Goal: Information Seeking & Learning: Learn about a topic

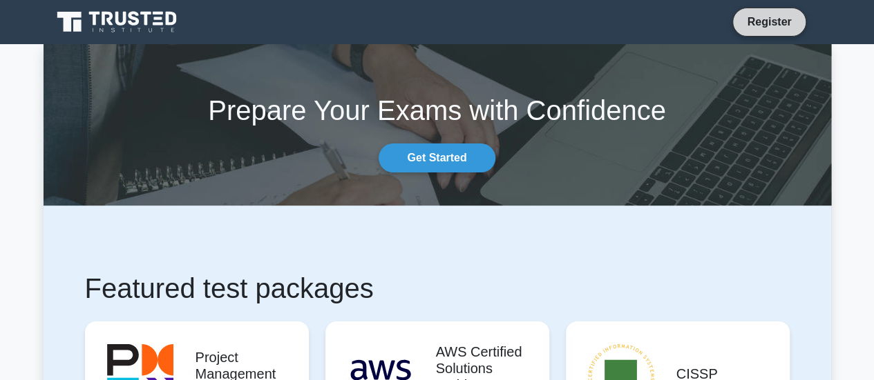
click at [780, 20] on link "Register" at bounding box center [768, 21] width 61 height 17
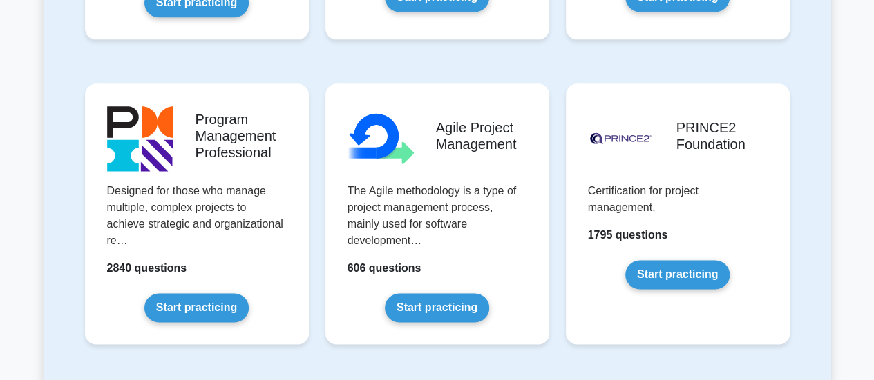
scroll to position [833, 0]
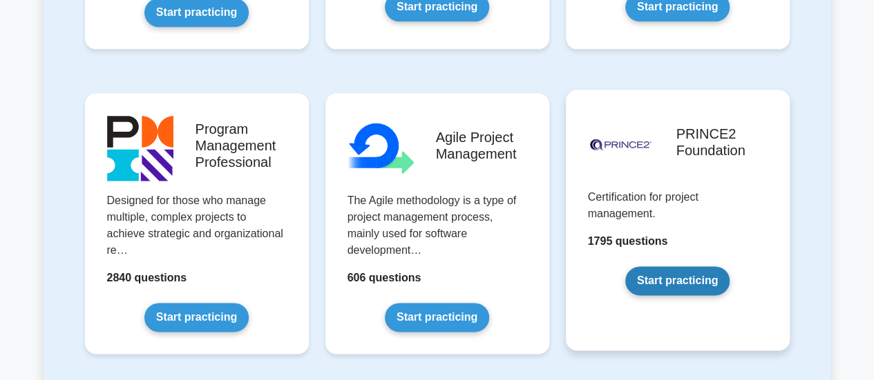
click at [706, 284] on link "Start practicing" at bounding box center [677, 281] width 104 height 29
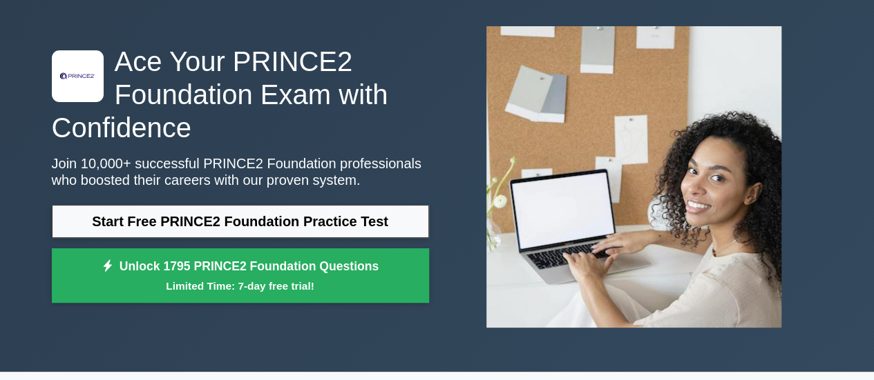
scroll to position [70, 0]
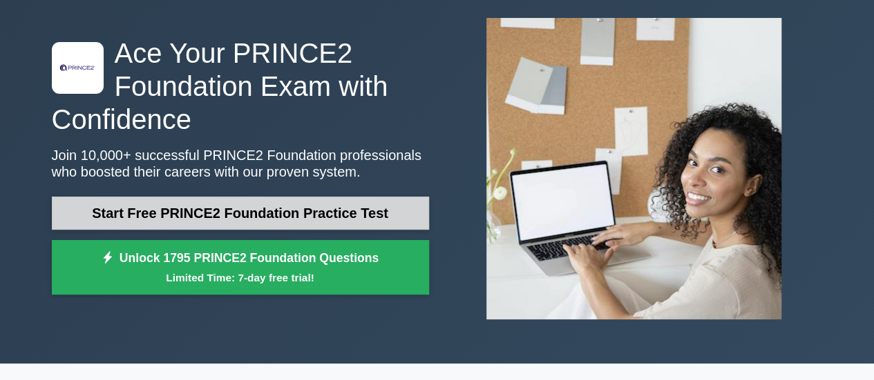
click at [349, 200] on link "Start Free PRINCE2 Foundation Practice Test" at bounding box center [240, 213] width 377 height 33
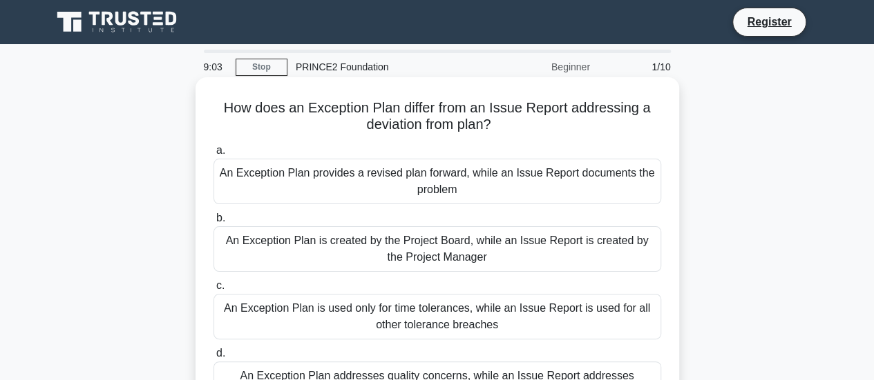
click at [360, 189] on div "An Exception Plan provides a revised plan forward, while an Issue Report docume…" at bounding box center [436, 182] width 447 height 46
click at [213, 155] on input "a. An Exception Plan provides a revised plan forward, while an Issue Report doc…" at bounding box center [213, 150] width 0 height 9
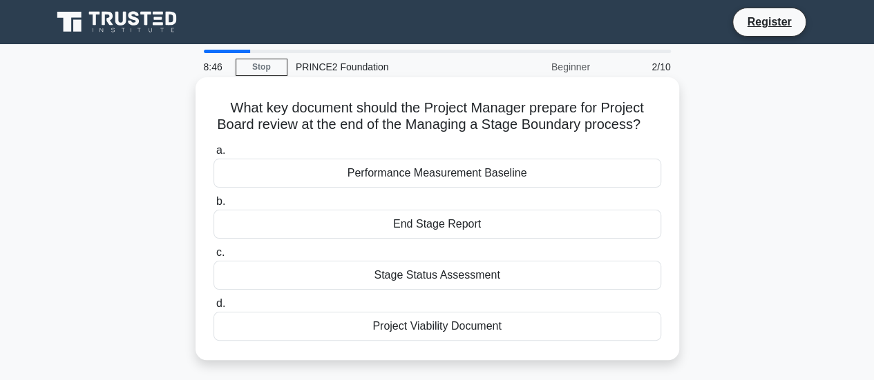
click at [406, 227] on div "End Stage Report" at bounding box center [436, 224] width 447 height 29
click at [213, 206] on input "b. End Stage Report" at bounding box center [213, 201] width 0 height 9
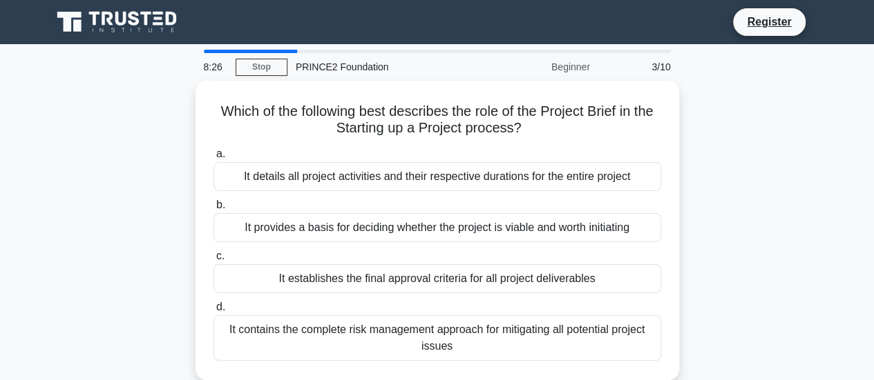
click at [406, 227] on div "It provides a basis for deciding whether the project is viable and worth initia…" at bounding box center [436, 227] width 447 height 29
click at [213, 210] on input "b. It provides a basis for deciding whether the project is viable and worth ini…" at bounding box center [213, 205] width 0 height 9
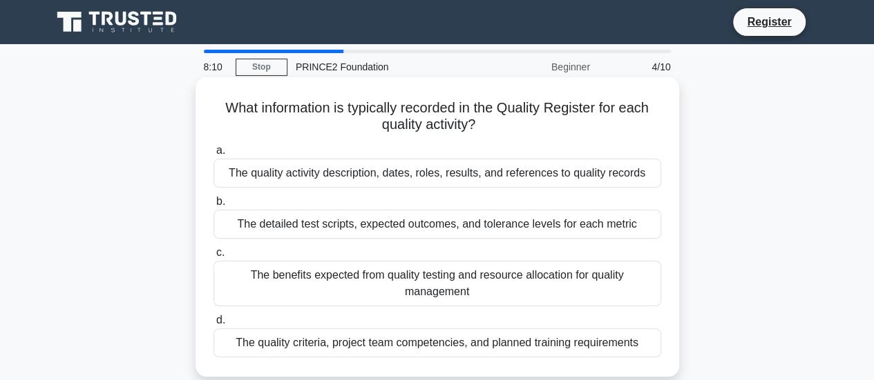
click at [457, 171] on div "The quality activity description, dates, roles, results, and references to qual…" at bounding box center [436, 173] width 447 height 29
click at [213, 155] on input "a. The quality activity description, dates, roles, results, and references to q…" at bounding box center [213, 150] width 0 height 9
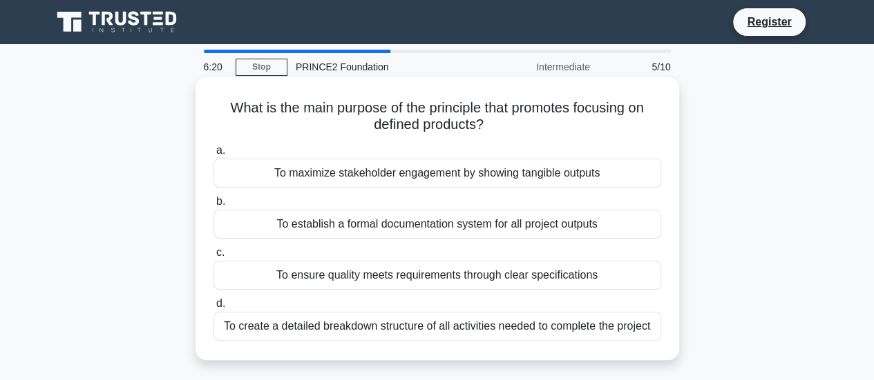
click at [522, 265] on div "To ensure quality meets requirements through clear specifications" at bounding box center [436, 275] width 447 height 29
click at [213, 258] on input "c. To ensure quality meets requirements through clear specifications" at bounding box center [213, 253] width 0 height 9
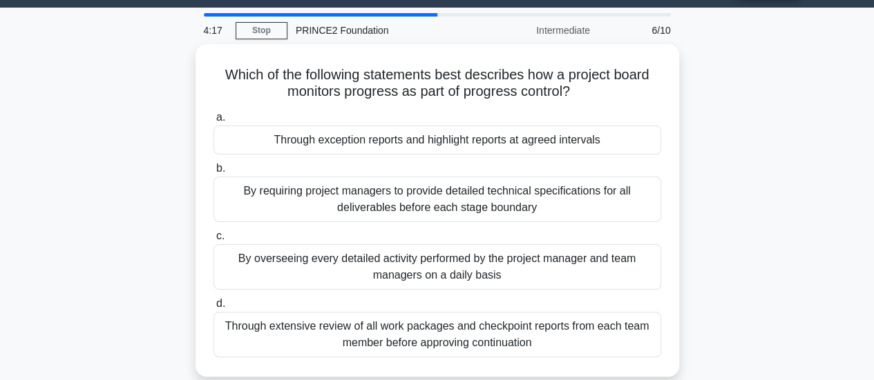
scroll to position [37, 0]
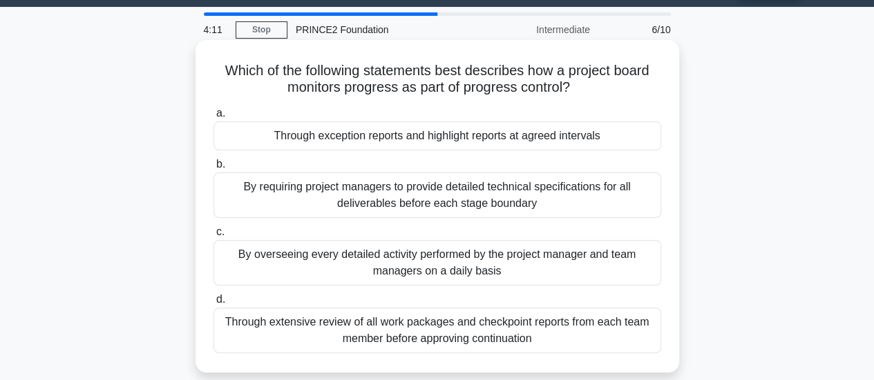
click at [498, 142] on div "Through exception reports and highlight reports at agreed intervals" at bounding box center [436, 136] width 447 height 29
click at [213, 118] on input "a. Through exception reports and highlight reports at agreed intervals" at bounding box center [213, 113] width 0 height 9
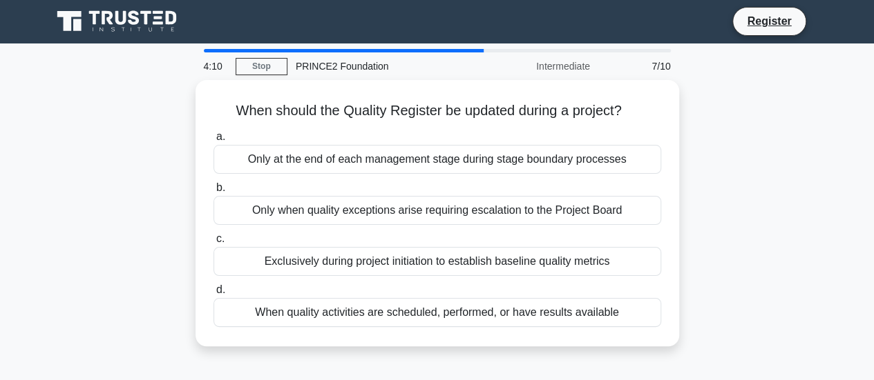
scroll to position [0, 0]
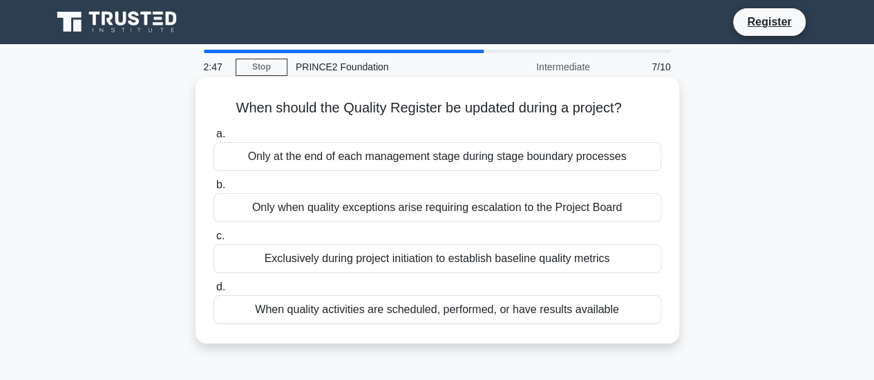
click at [513, 302] on div "When quality activities are scheduled, performed, or have results available" at bounding box center [436, 310] width 447 height 29
click at [213, 292] on input "d. When quality activities are scheduled, performed, or have results available" at bounding box center [213, 287] width 0 height 9
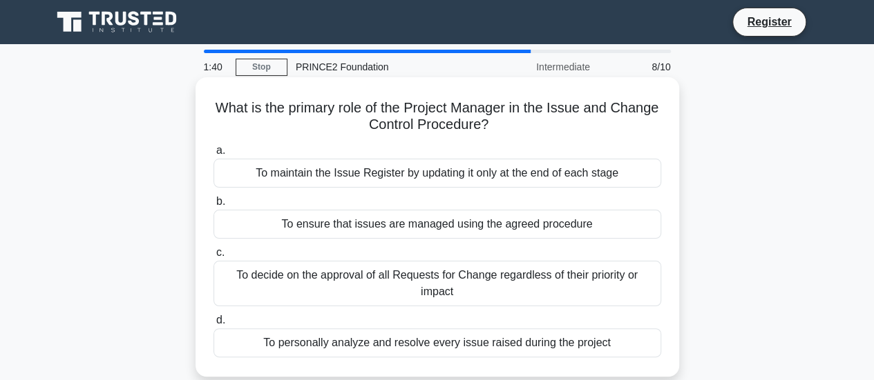
click at [528, 223] on div "To ensure that issues are managed using the agreed procedure" at bounding box center [436, 224] width 447 height 29
click at [213, 206] on input "b. To ensure that issues are managed using the agreed procedure" at bounding box center [213, 201] width 0 height 9
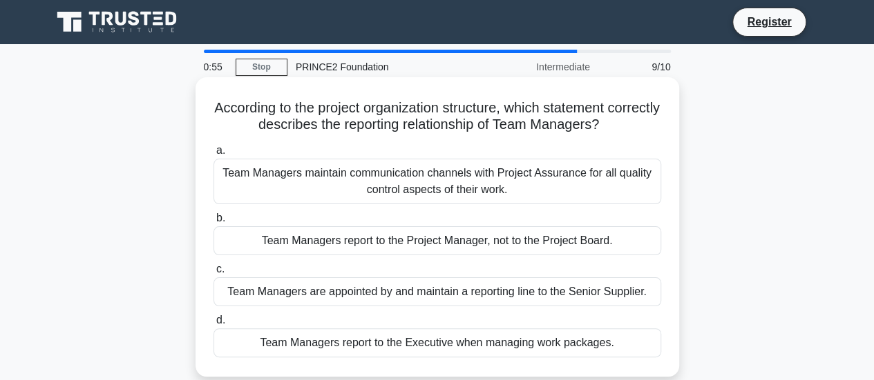
click at [505, 242] on div "Team Managers report to the Project Manager, not to the Project Board." at bounding box center [436, 240] width 447 height 29
click at [213, 223] on input "b. Team Managers report to the Project Manager, not to the Project Board." at bounding box center [213, 218] width 0 height 9
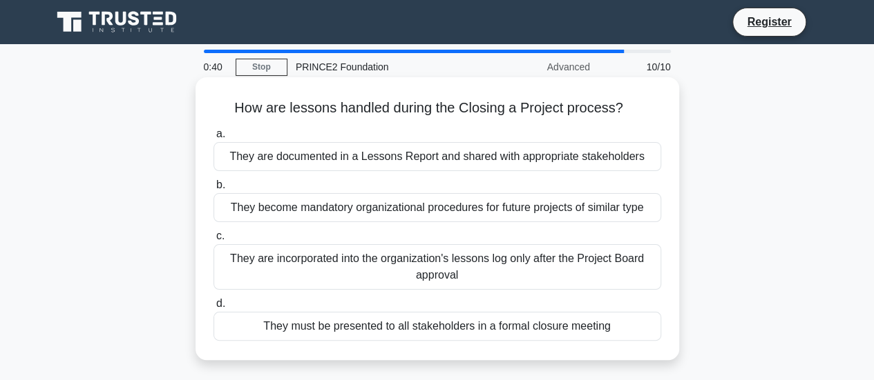
click at [557, 208] on div "They become mandatory organizational procedures for future projects of similar …" at bounding box center [436, 207] width 447 height 29
click at [213, 190] on input "b. They become mandatory organizational procedures for future projects of simil…" at bounding box center [213, 185] width 0 height 9
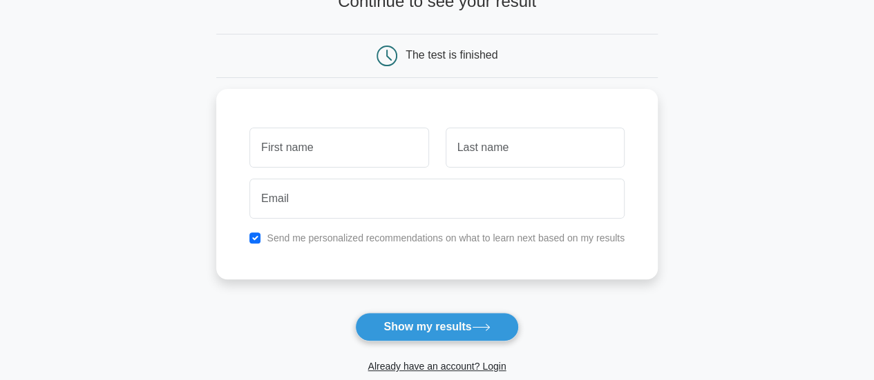
scroll to position [106, 0]
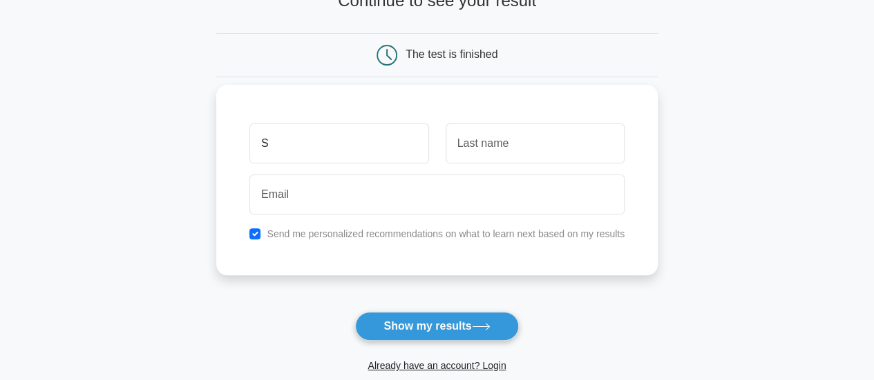
type input "Sherifatu"
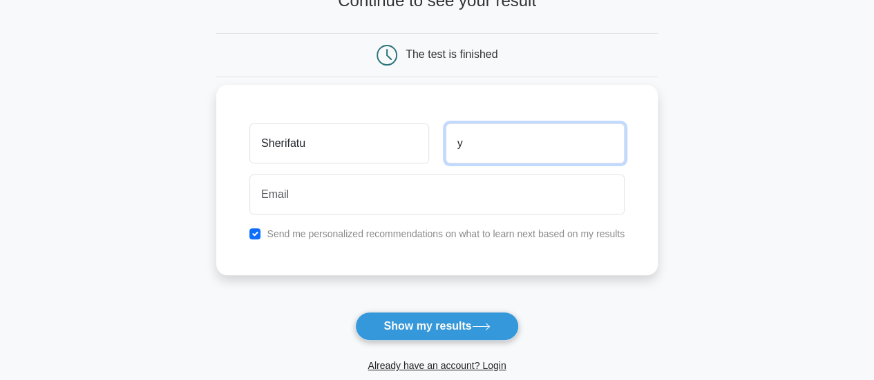
type input "Yakubu"
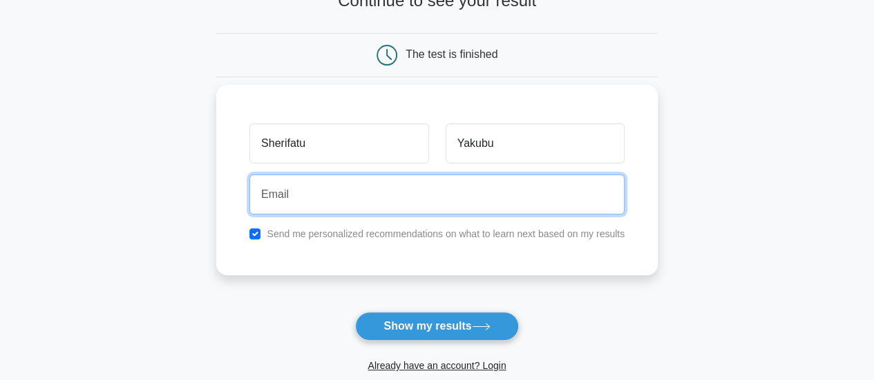
click at [445, 193] on input "email" at bounding box center [436, 195] width 375 height 40
type input "[EMAIL_ADDRESS][DOMAIN_NAME]"
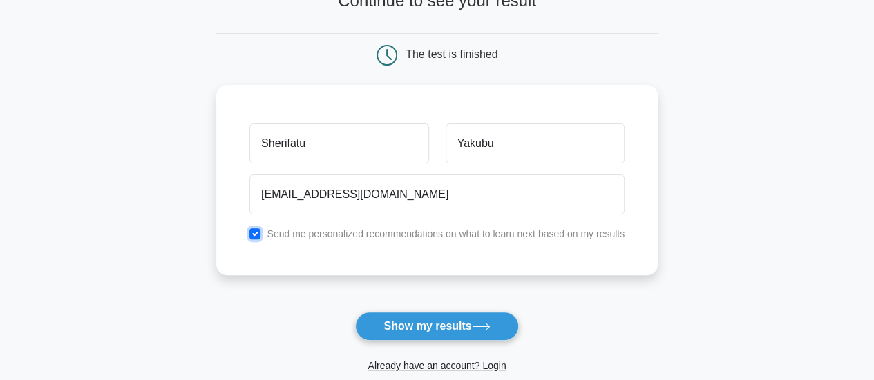
click at [257, 230] on input "checkbox" at bounding box center [254, 234] width 11 height 11
checkbox input "false"
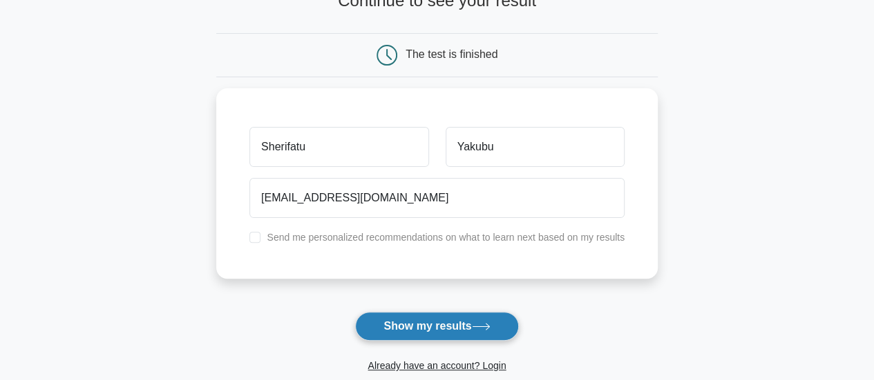
click at [413, 324] on button "Show my results" at bounding box center [436, 326] width 163 height 29
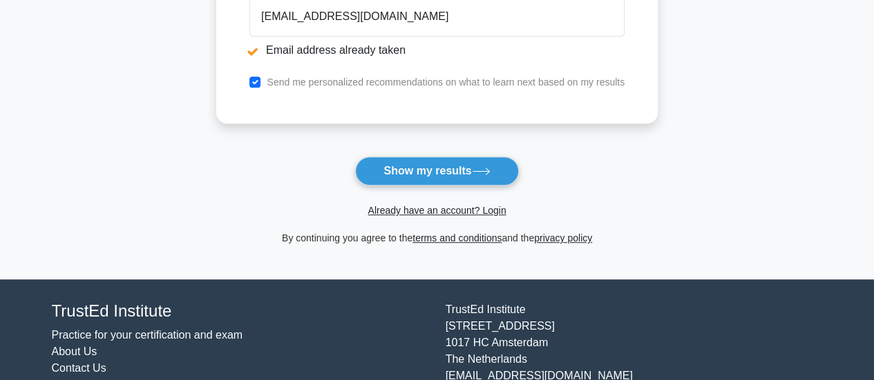
scroll to position [340, 0]
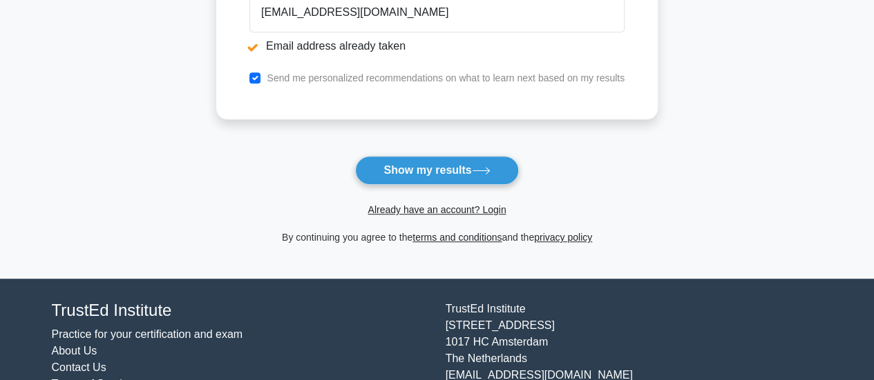
click at [311, 74] on label "Send me personalized recommendations on what to learn next based on my results" at bounding box center [446, 78] width 358 height 11
click at [256, 73] on input "checkbox" at bounding box center [254, 78] width 11 height 11
checkbox input "false"
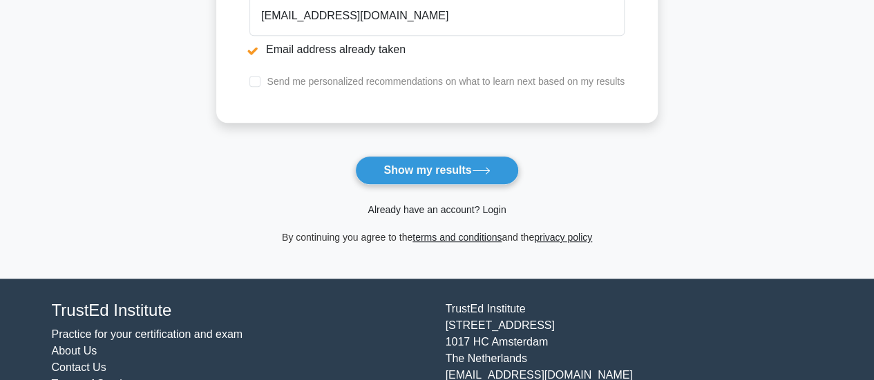
click at [434, 210] on link "Already have an account? Login" at bounding box center [436, 209] width 138 height 11
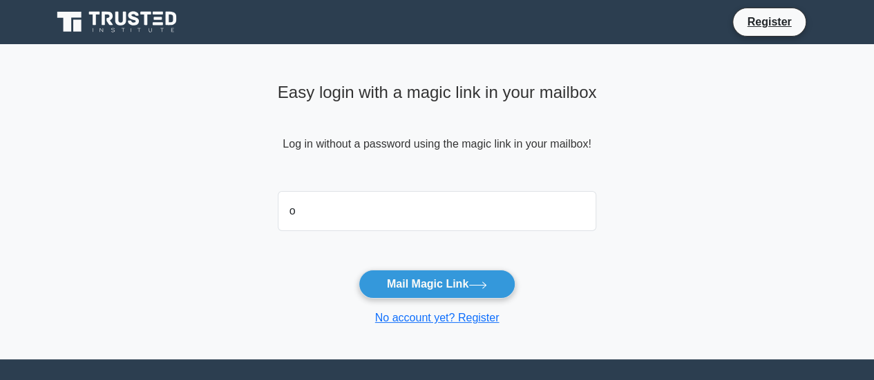
type input "oziohu@gmail.com"
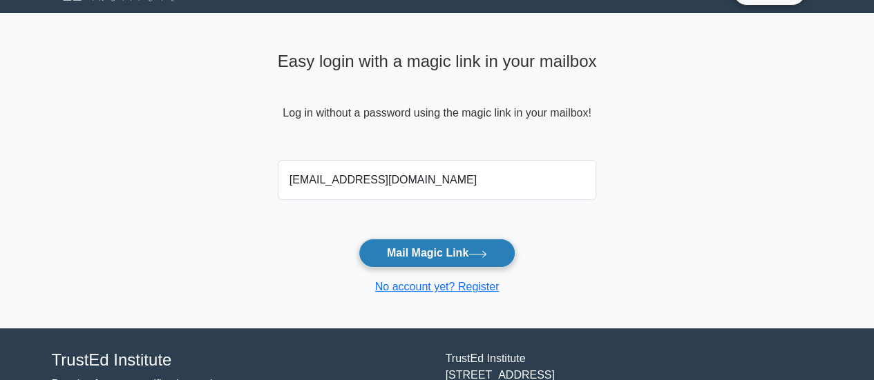
scroll to position [22, 0]
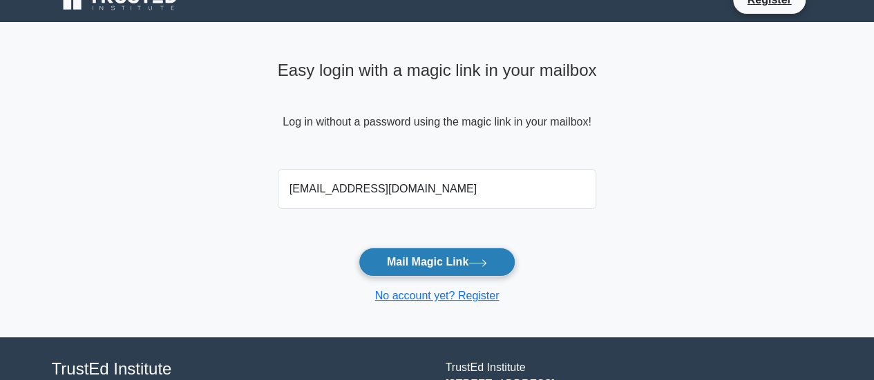
click at [461, 266] on button "Mail Magic Link" at bounding box center [436, 262] width 157 height 29
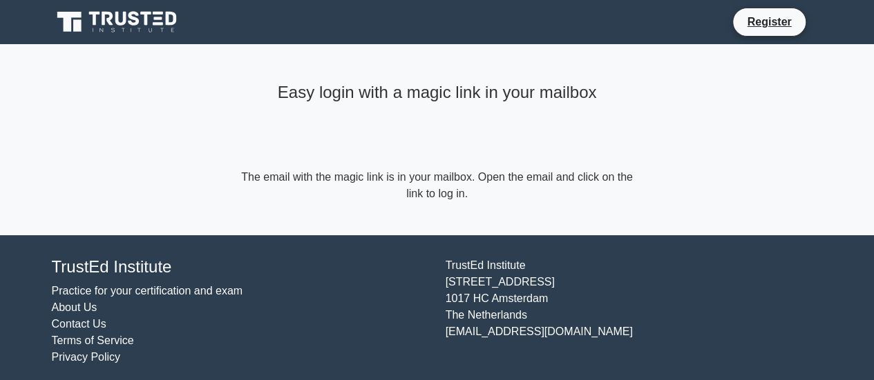
scroll to position [7, 0]
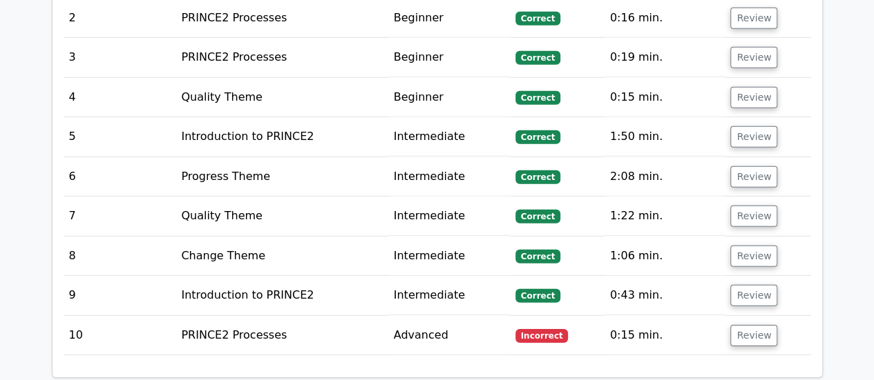
scroll to position [1980, 0]
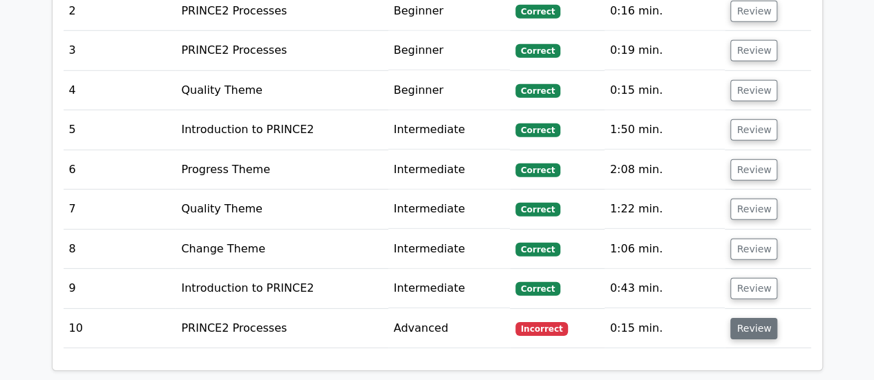
click at [747, 318] on button "Review" at bounding box center [753, 328] width 47 height 21
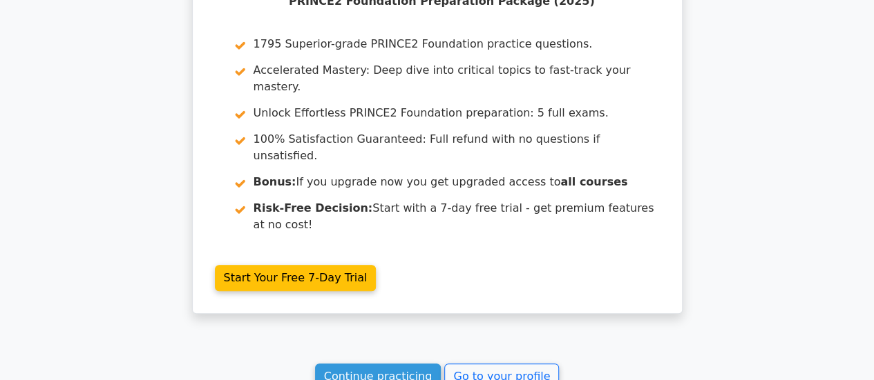
scroll to position [3191, 0]
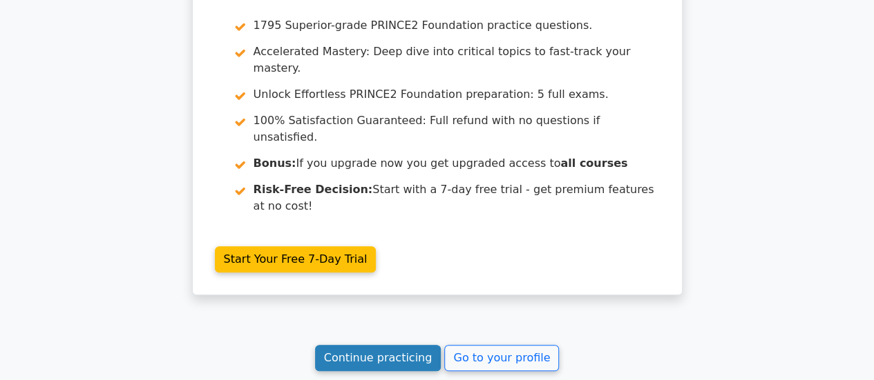
click at [380, 345] on link "Continue practicing" at bounding box center [378, 358] width 126 height 26
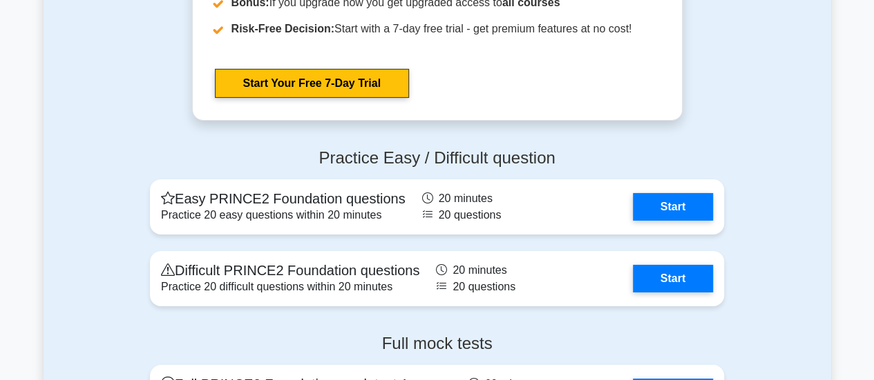
scroll to position [2206, 0]
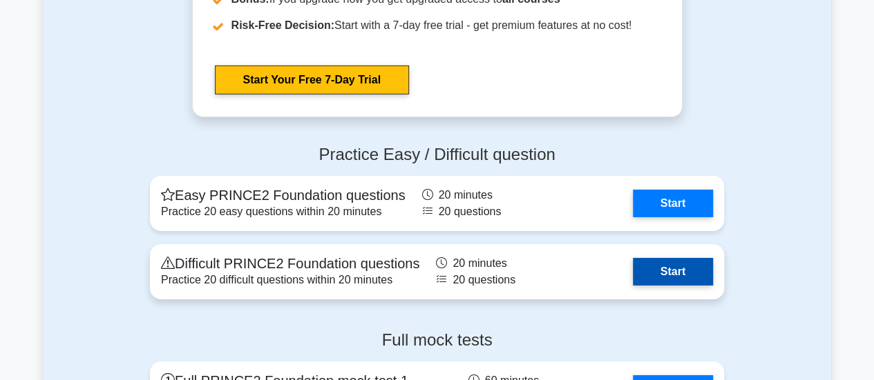
click at [688, 261] on link "Start" at bounding box center [673, 272] width 80 height 28
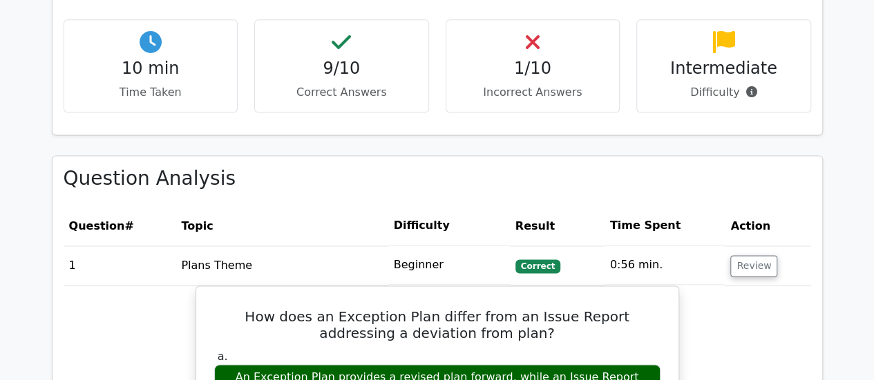
scroll to position [937, 0]
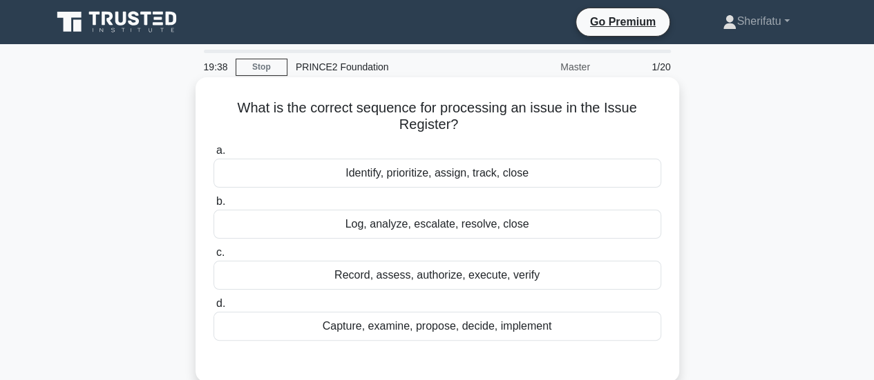
click at [579, 325] on div "Capture, examine, propose, decide, implement" at bounding box center [436, 326] width 447 height 29
click at [213, 309] on input "d. Capture, examine, propose, decide, implement" at bounding box center [213, 304] width 0 height 9
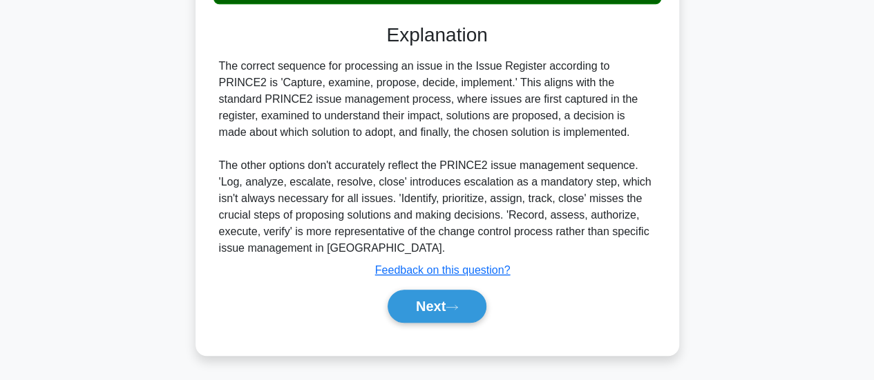
scroll to position [341, 0]
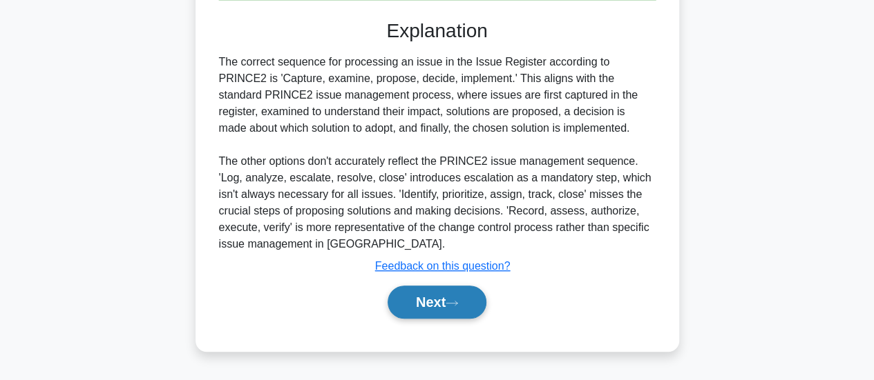
click at [441, 304] on button "Next" at bounding box center [436, 302] width 99 height 33
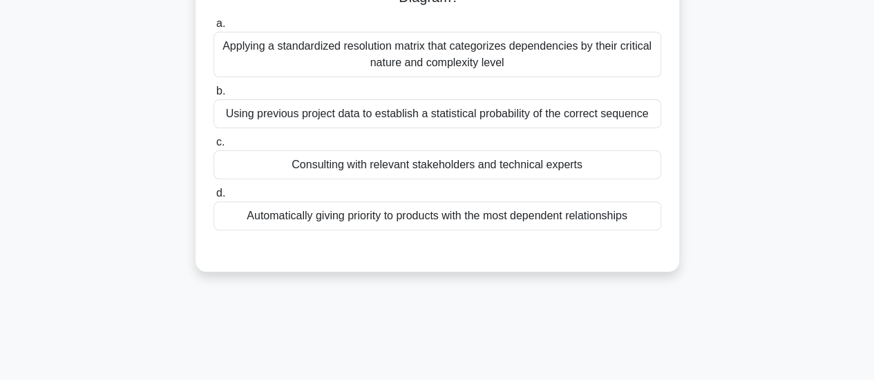
scroll to position [56, 0]
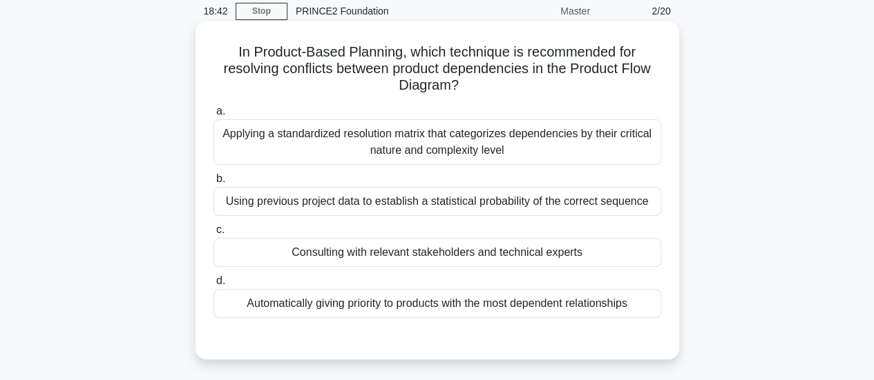
click at [494, 139] on div "Applying a standardized resolution matrix that categorizes dependencies by thei…" at bounding box center [436, 142] width 447 height 46
click at [213, 116] on input "a. Applying a standardized resolution matrix that categorizes dependencies by t…" at bounding box center [213, 111] width 0 height 9
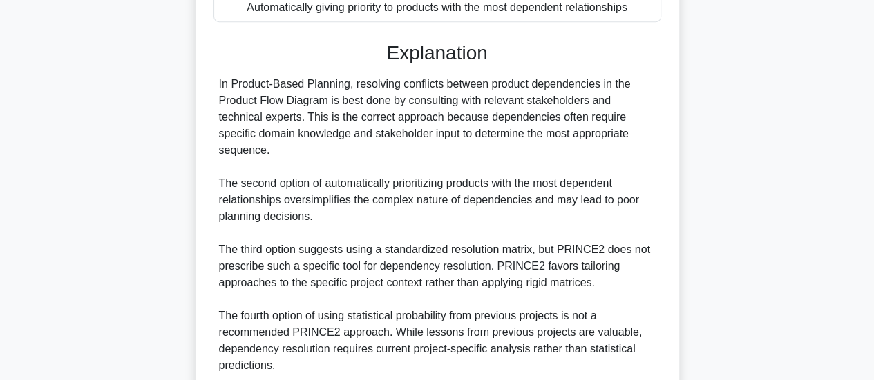
scroll to position [471, 0]
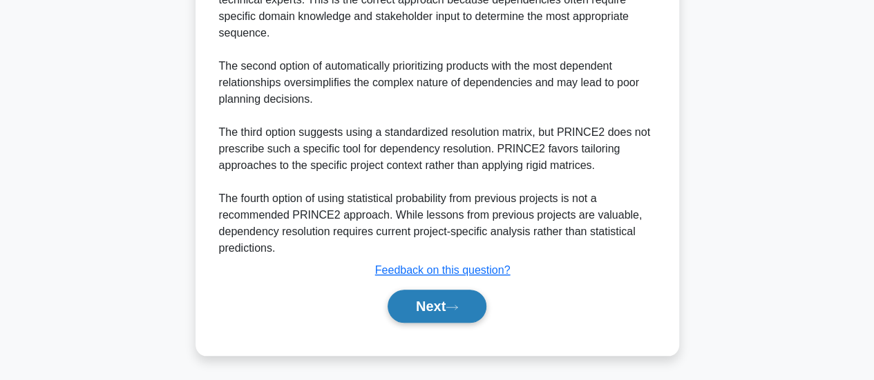
click at [453, 299] on button "Next" at bounding box center [436, 306] width 99 height 33
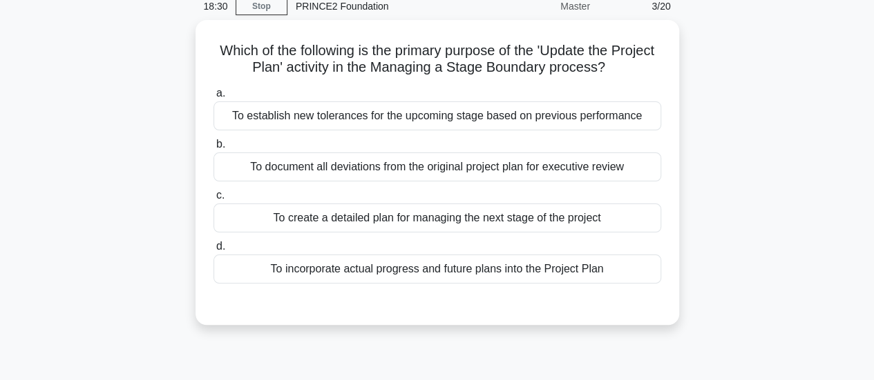
scroll to position [60, 0]
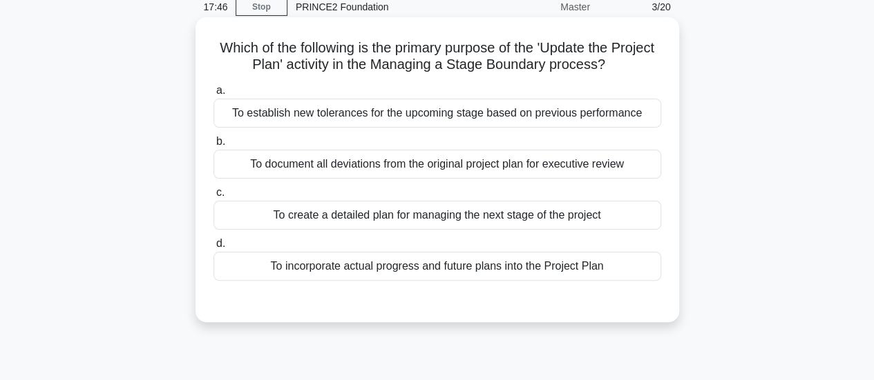
click at [467, 274] on div "To incorporate actual progress and future plans into the Project Plan" at bounding box center [436, 266] width 447 height 29
click at [213, 249] on input "d. To incorporate actual progress and future plans into the Project Plan" at bounding box center [213, 244] width 0 height 9
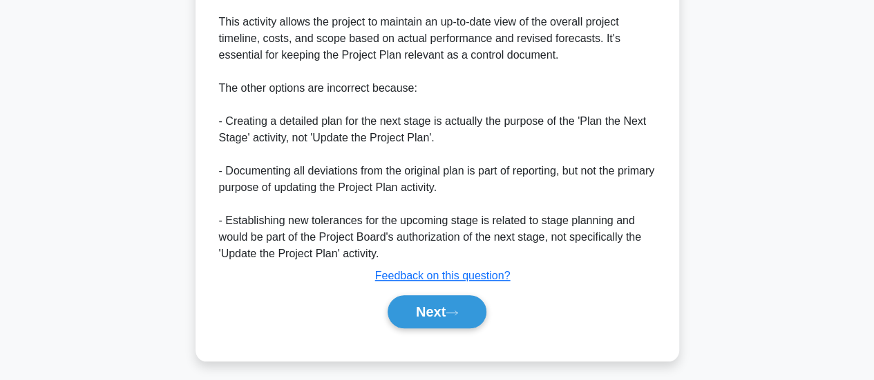
scroll to position [469, 0]
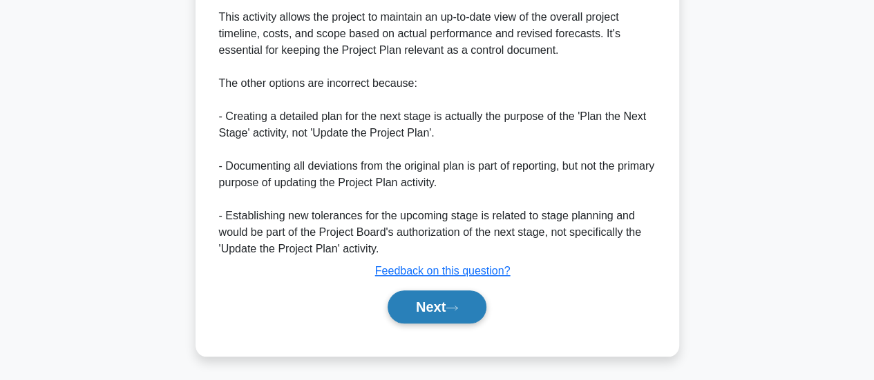
click at [447, 299] on button "Next" at bounding box center [436, 307] width 99 height 33
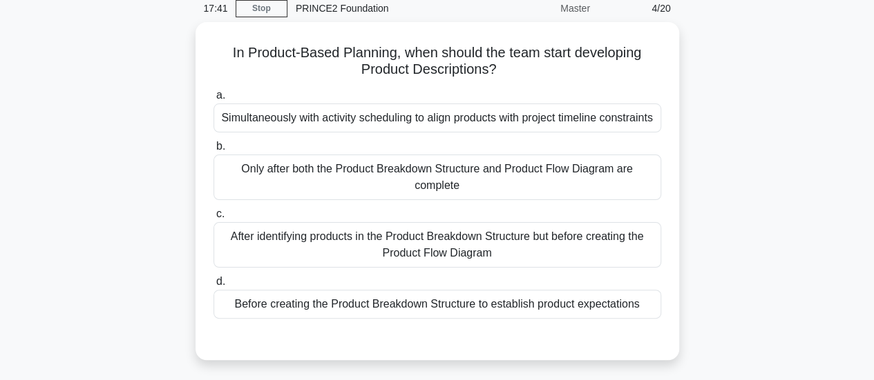
scroll to position [59, 0]
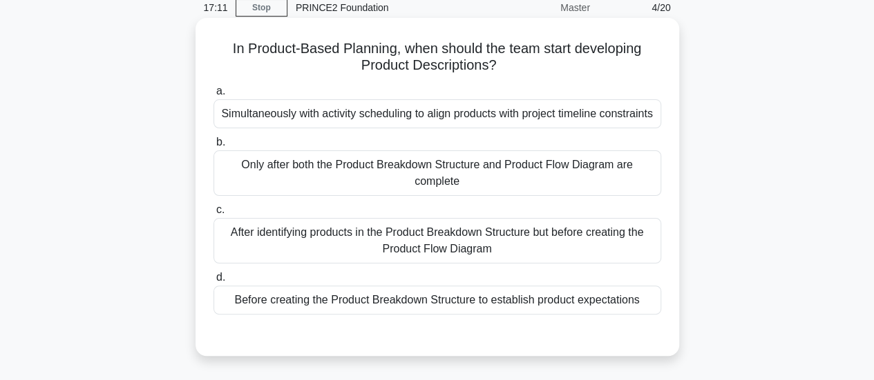
click at [548, 245] on div "After identifying products in the Product Breakdown Structure but before creati…" at bounding box center [436, 241] width 447 height 46
click at [213, 215] on input "c. After identifying products in the Product Breakdown Structure but before cre…" at bounding box center [213, 210] width 0 height 9
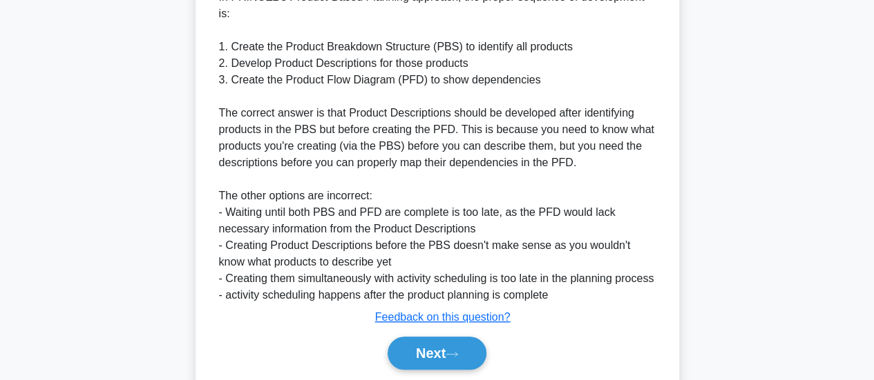
scroll to position [442, 0]
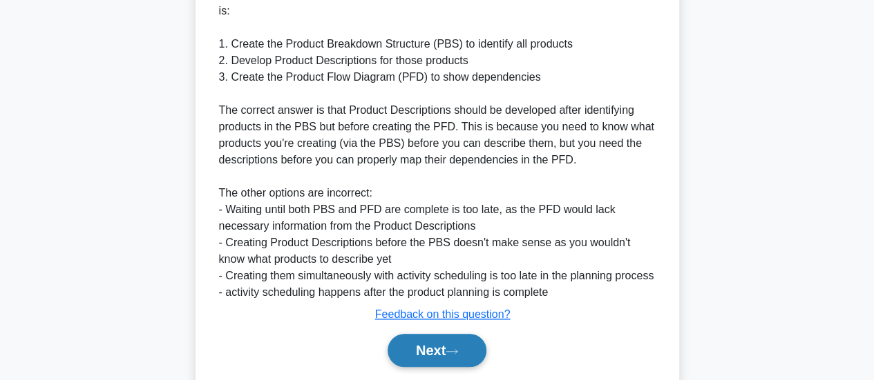
click at [449, 347] on button "Next" at bounding box center [436, 350] width 99 height 33
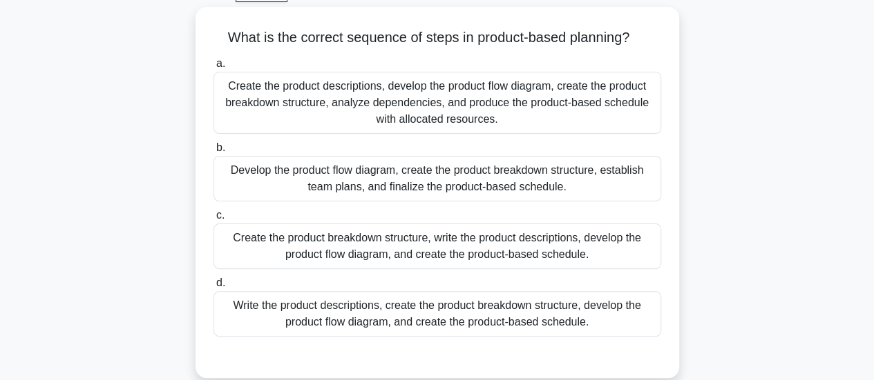
scroll to position [75, 0]
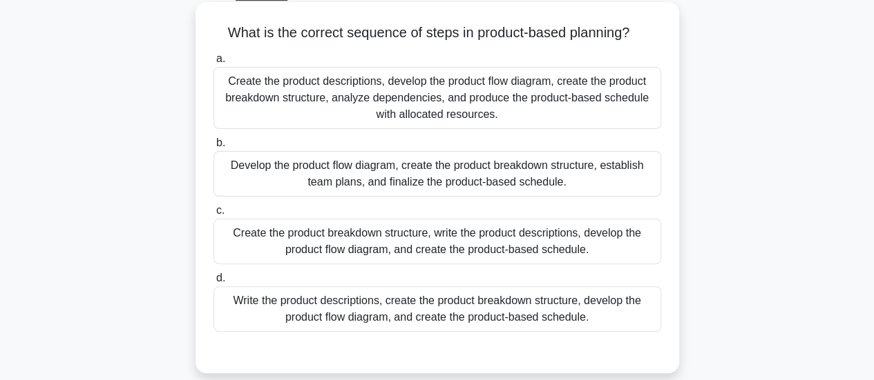
click at [490, 320] on div "Write the product descriptions, create the product breakdown structure, develop…" at bounding box center [436, 310] width 447 height 46
click at [213, 283] on input "d. Write the product descriptions, create the product breakdown structure, deve…" at bounding box center [213, 278] width 0 height 9
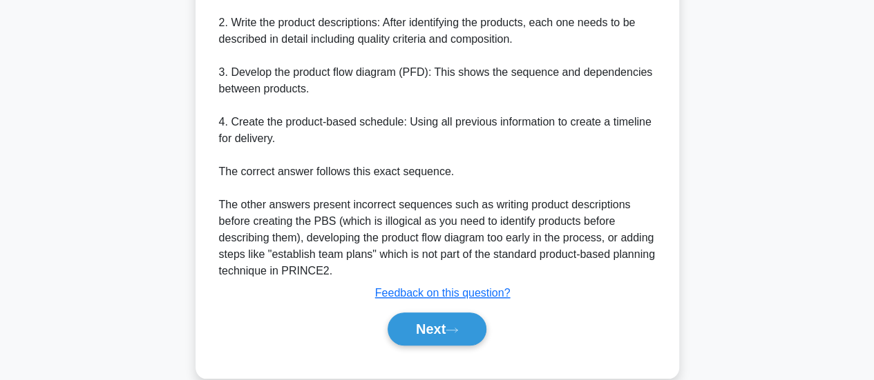
scroll to position [532, 0]
click at [445, 326] on button "Next" at bounding box center [436, 328] width 99 height 33
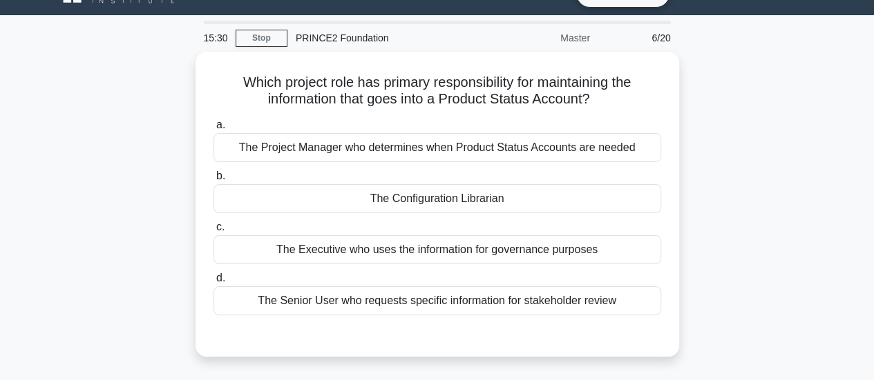
scroll to position [30, 0]
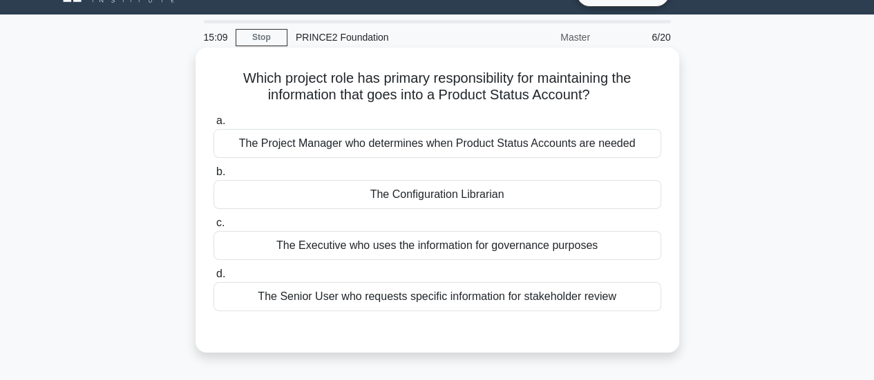
click at [592, 135] on div "The Project Manager who determines when Product Status Accounts are needed" at bounding box center [436, 143] width 447 height 29
click at [213, 126] on input "a. The Project Manager who determines when Product Status Accounts are needed" at bounding box center [213, 121] width 0 height 9
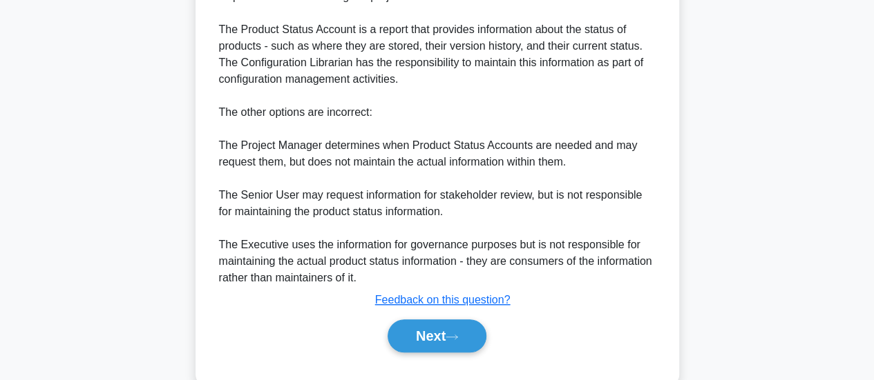
scroll to position [488, 0]
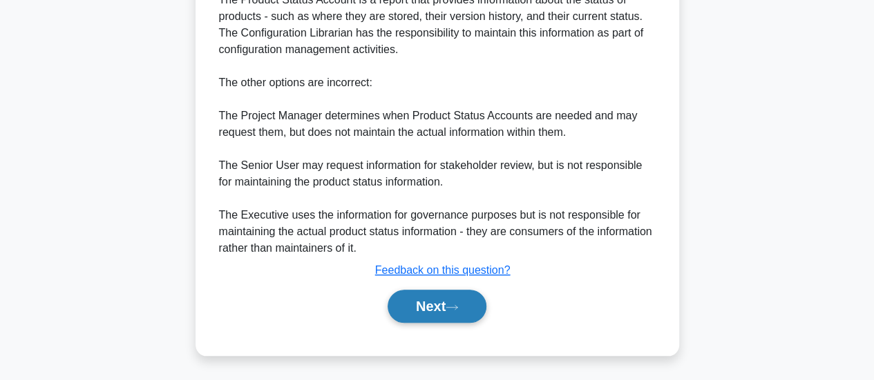
click at [472, 296] on button "Next" at bounding box center [436, 306] width 99 height 33
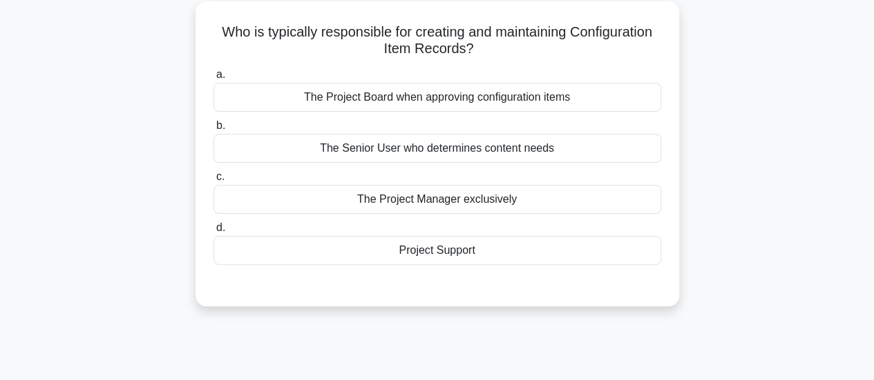
scroll to position [79, 0]
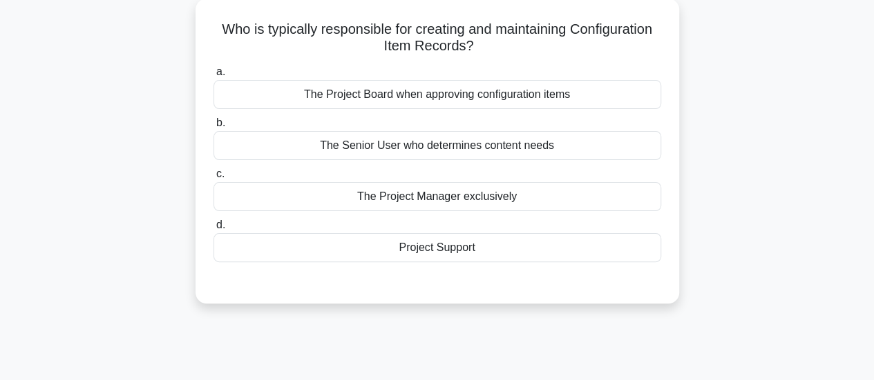
click at [231, 260] on div "Project Support" at bounding box center [436, 247] width 447 height 29
click at [213, 230] on input "d. Project Support" at bounding box center [213, 225] width 0 height 9
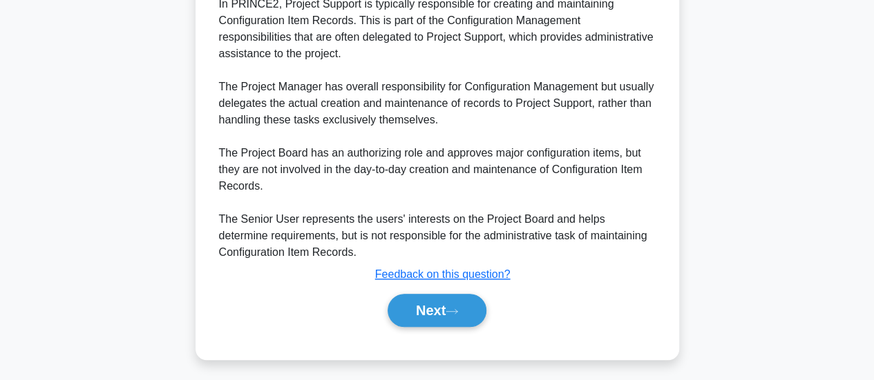
scroll to position [402, 0]
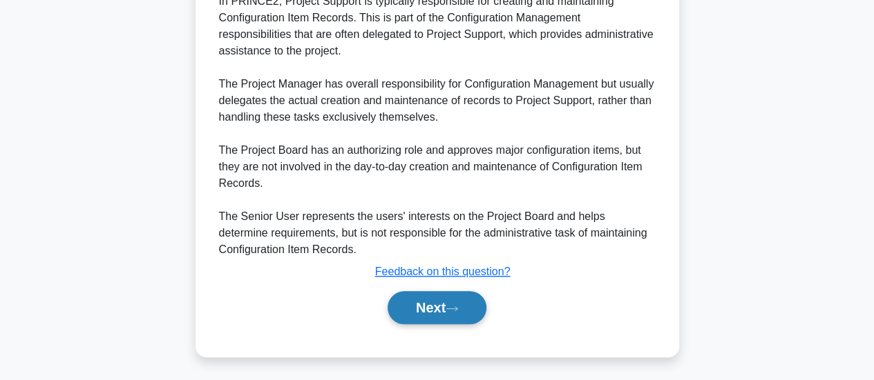
click at [468, 317] on button "Next" at bounding box center [436, 307] width 99 height 33
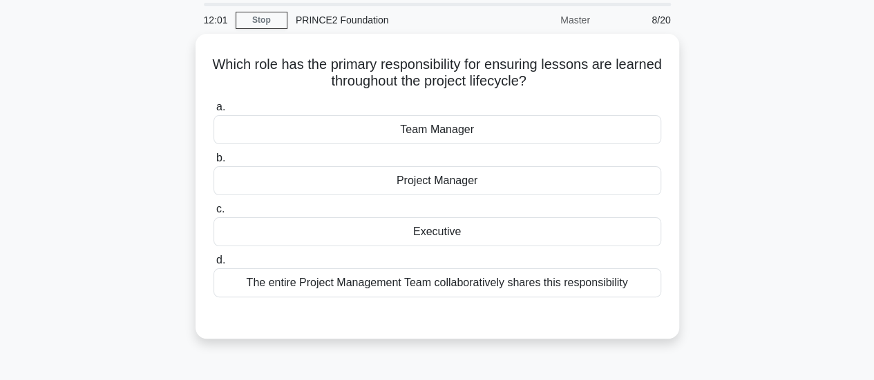
scroll to position [46, 0]
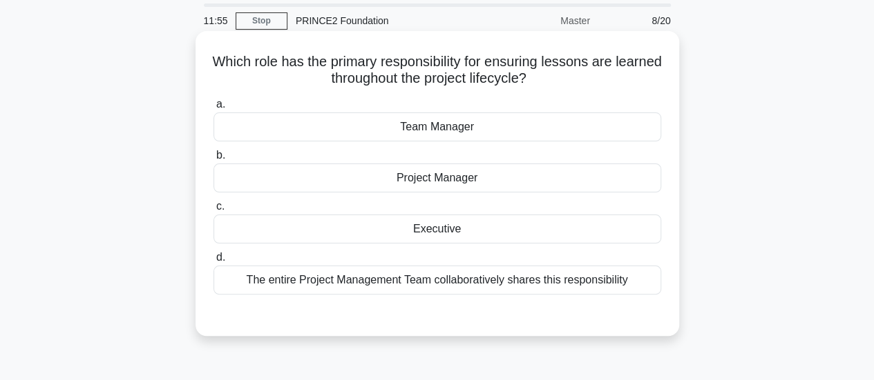
click at [488, 284] on div "The entire Project Management Team collaboratively shares this responsibility" at bounding box center [436, 280] width 447 height 29
click at [213, 262] on input "d. The entire Project Management Team collaboratively shares this responsibility" at bounding box center [213, 257] width 0 height 9
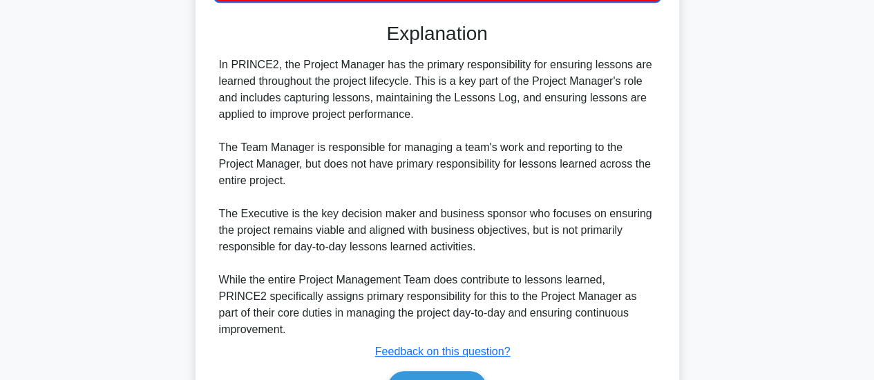
scroll to position [405, 0]
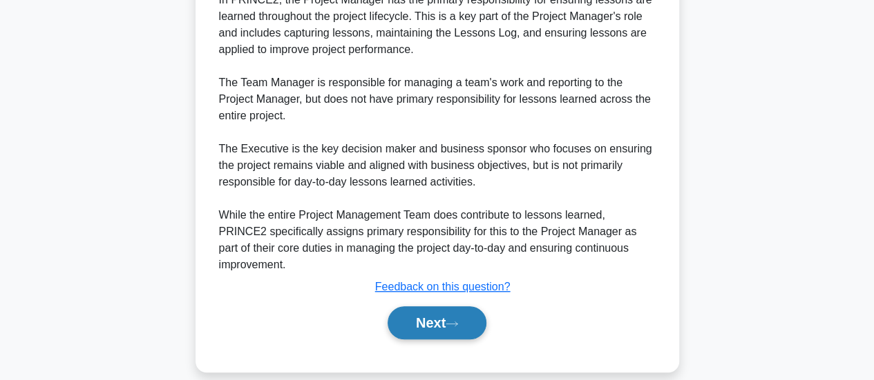
click at [404, 318] on button "Next" at bounding box center [436, 323] width 99 height 33
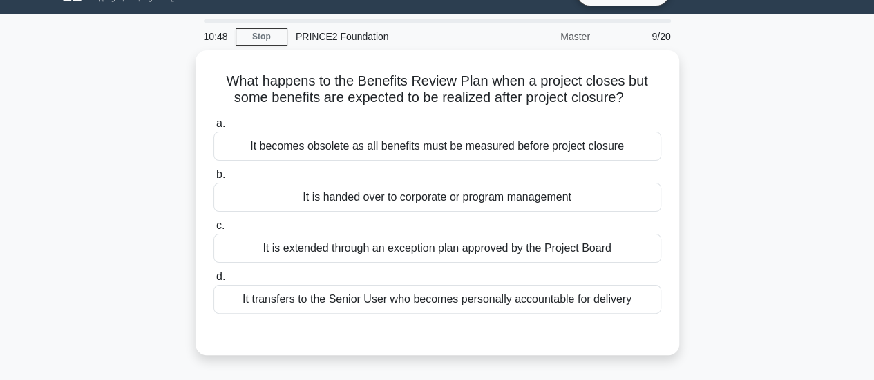
scroll to position [30, 0]
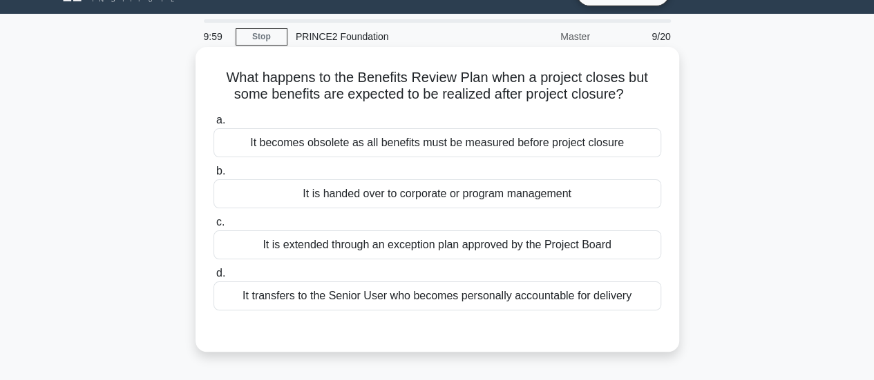
click at [218, 204] on div "It is handed over to corporate or program management" at bounding box center [436, 194] width 447 height 29
click at [213, 176] on input "b. It is handed over to corporate or program management" at bounding box center [213, 171] width 0 height 9
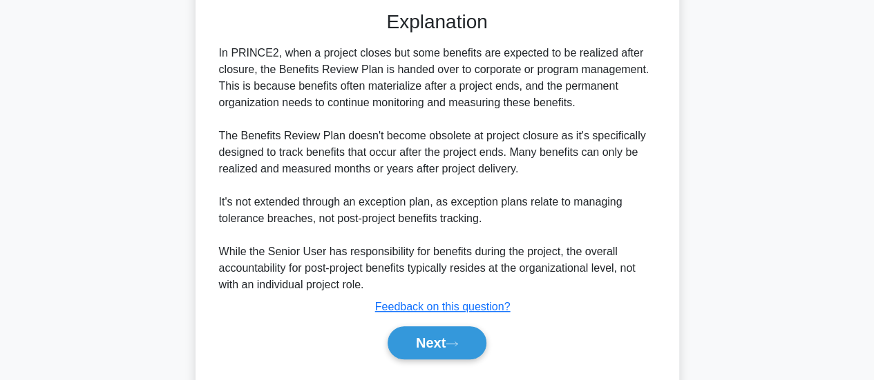
scroll to position [386, 0]
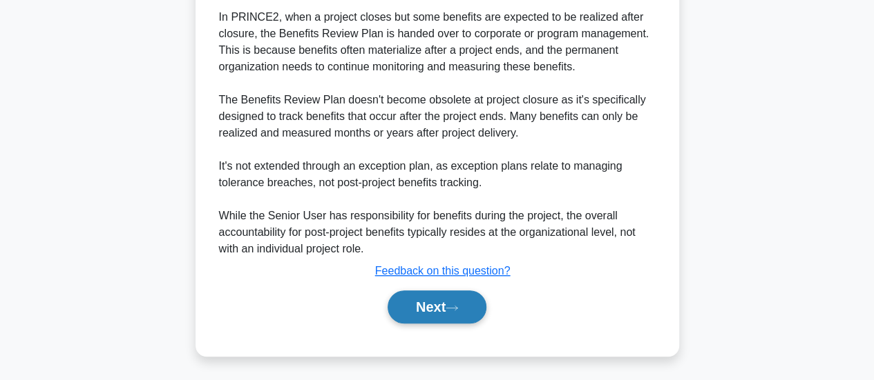
click at [433, 305] on button "Next" at bounding box center [436, 307] width 99 height 33
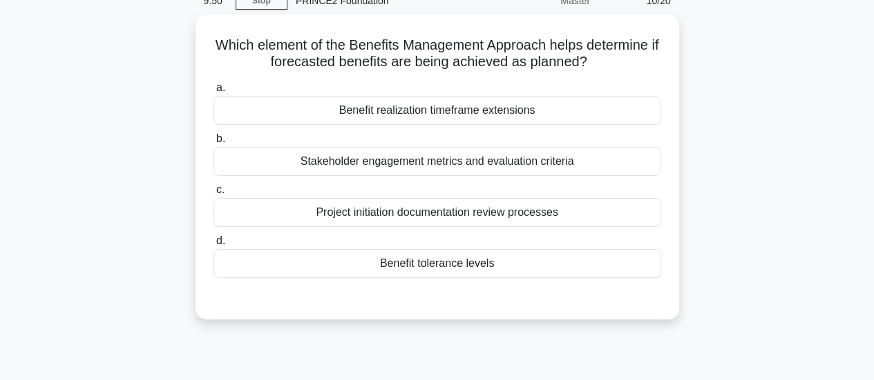
scroll to position [66, 0]
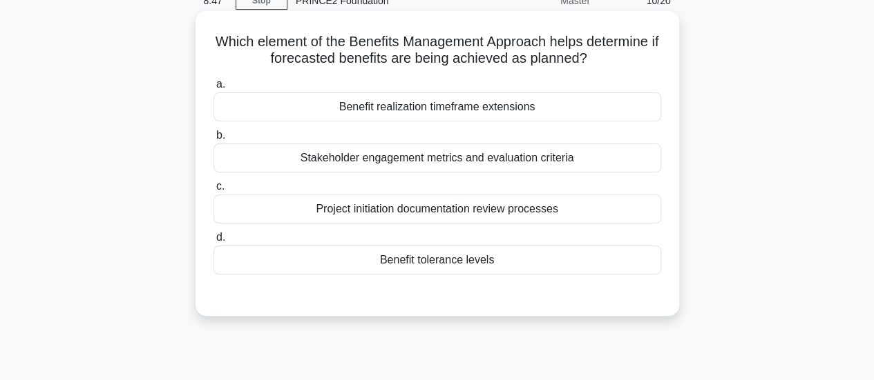
click at [560, 186] on label "c. Project initiation documentation review processes" at bounding box center [436, 201] width 447 height 46
click at [213, 186] on input "c. Project initiation documentation review processes" at bounding box center [213, 186] width 0 height 9
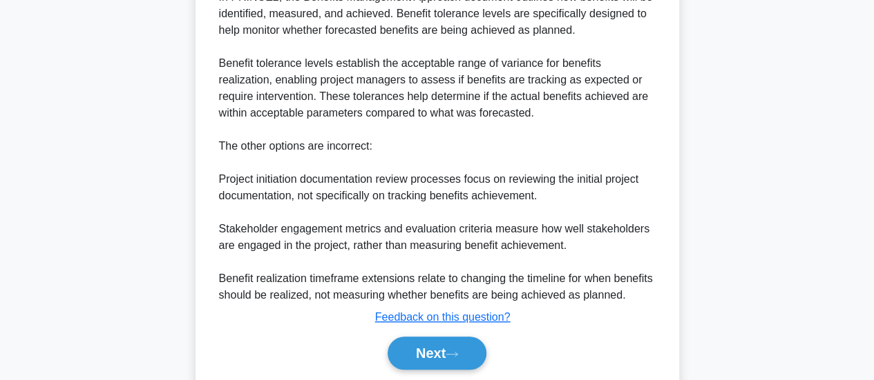
scroll to position [454, 0]
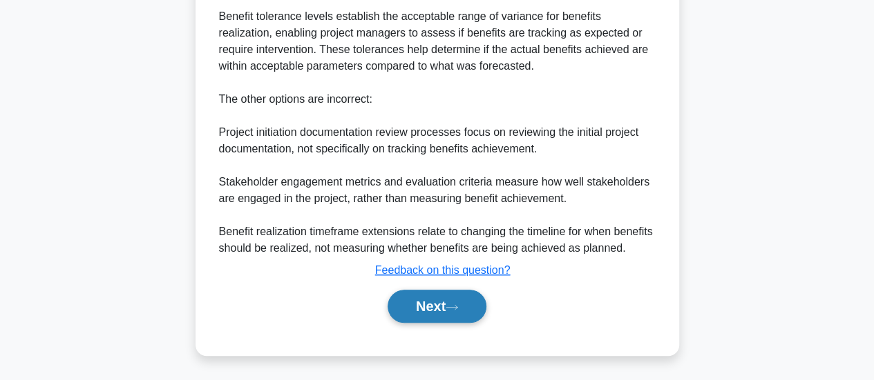
click at [454, 305] on icon at bounding box center [451, 308] width 12 height 8
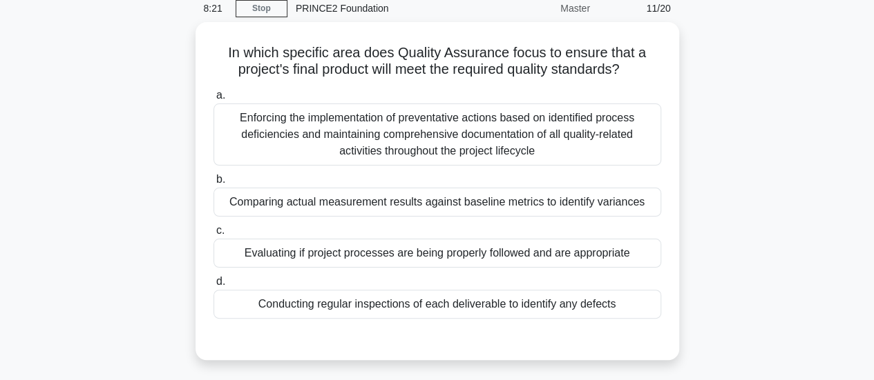
scroll to position [58, 0]
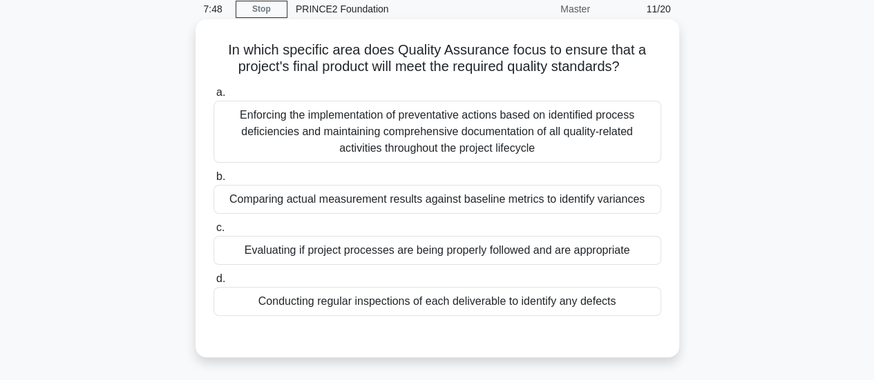
click at [217, 211] on div "Comparing actual measurement results against baseline metrics to identify varia…" at bounding box center [436, 199] width 447 height 29
click at [213, 182] on input "b. Comparing actual measurement results against baseline metrics to identify va…" at bounding box center [213, 177] width 0 height 9
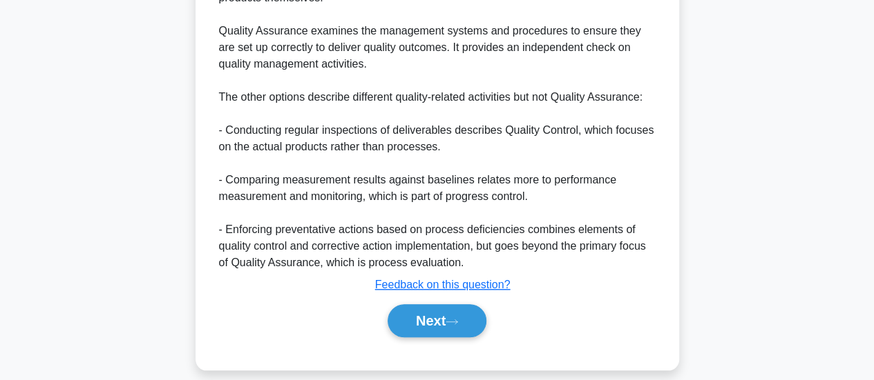
scroll to position [488, 0]
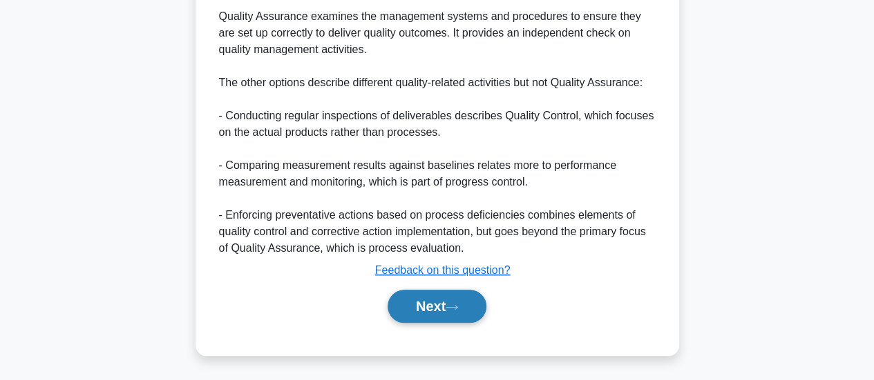
click at [465, 304] on button "Next" at bounding box center [436, 306] width 99 height 33
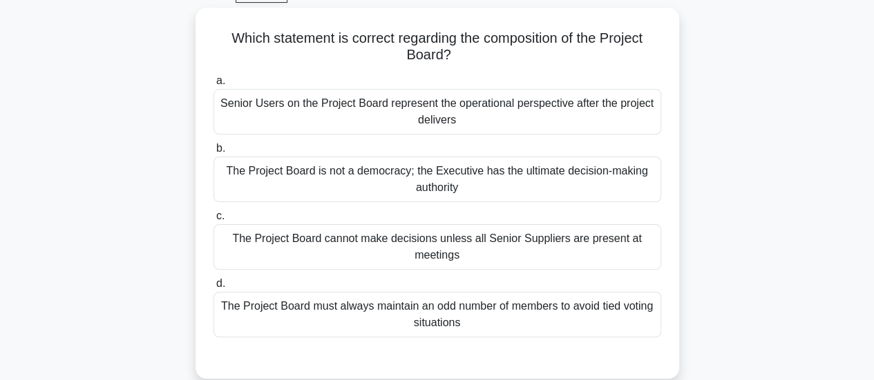
scroll to position [70, 0]
click at [640, 120] on div "Senior Users on the Project Board represent the operational perspective after t…" at bounding box center [436, 112] width 447 height 46
click at [213, 86] on input "a. Senior Users on the Project Board represent the operational perspective afte…" at bounding box center [213, 81] width 0 height 9
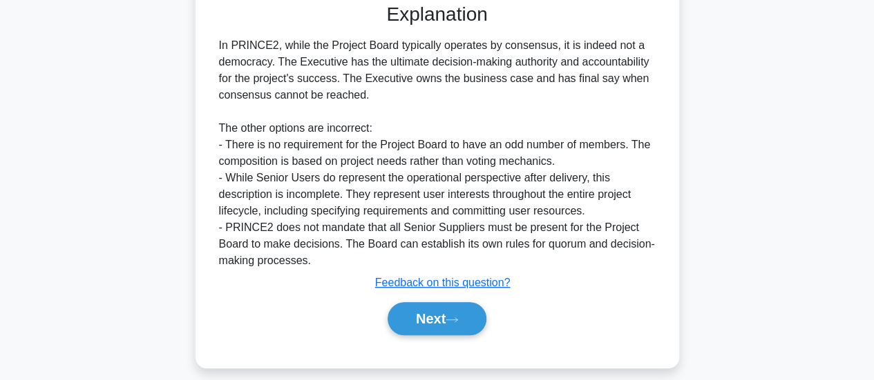
scroll to position [438, 0]
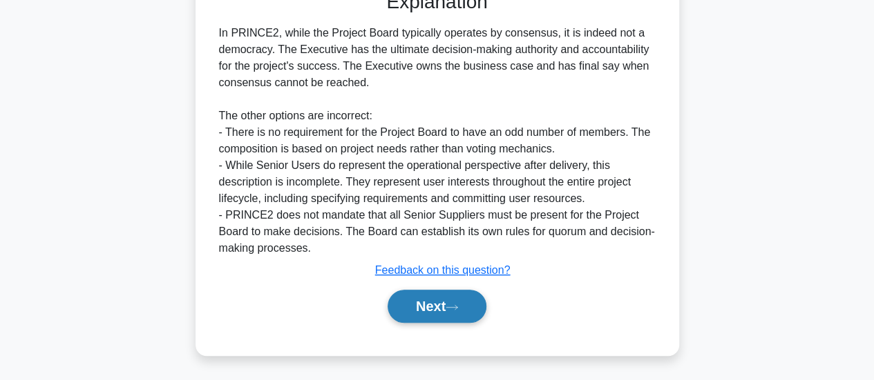
click at [457, 307] on icon at bounding box center [451, 307] width 11 height 4
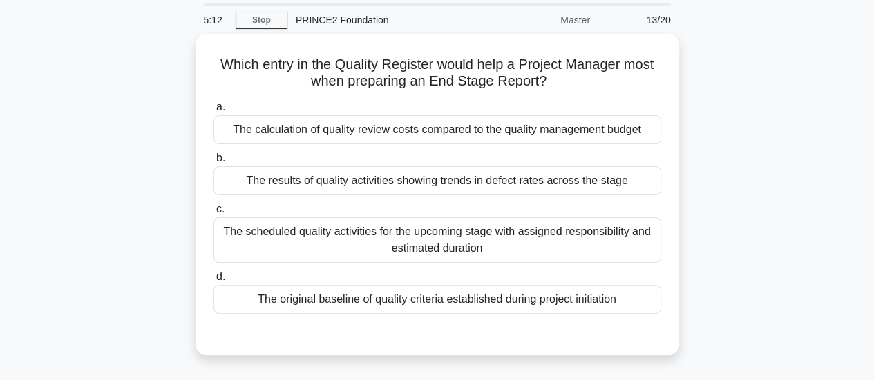
scroll to position [45, 0]
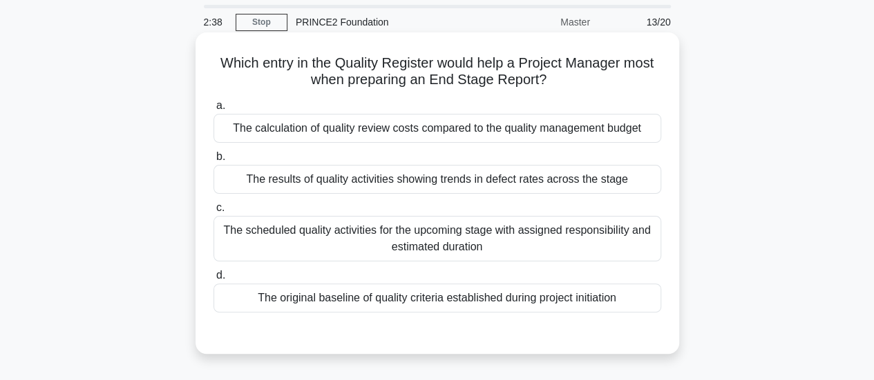
click at [279, 135] on div "The calculation of quality review costs compared to the quality management budg…" at bounding box center [436, 128] width 447 height 29
click at [213, 110] on input "a. The calculation of quality review costs compared to the quality management b…" at bounding box center [213, 106] width 0 height 9
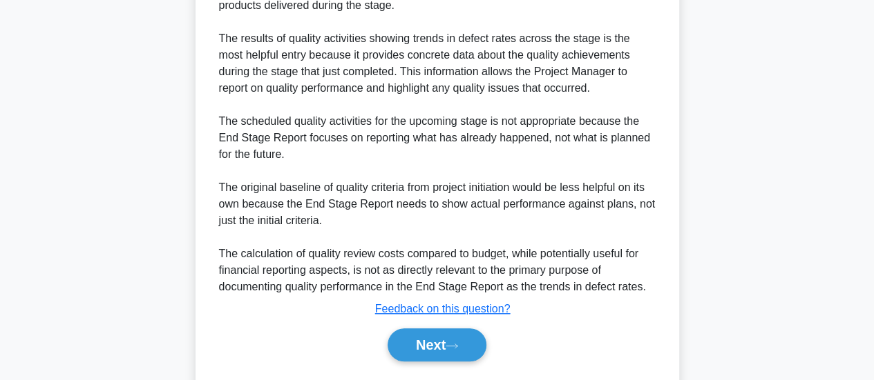
scroll to position [453, 0]
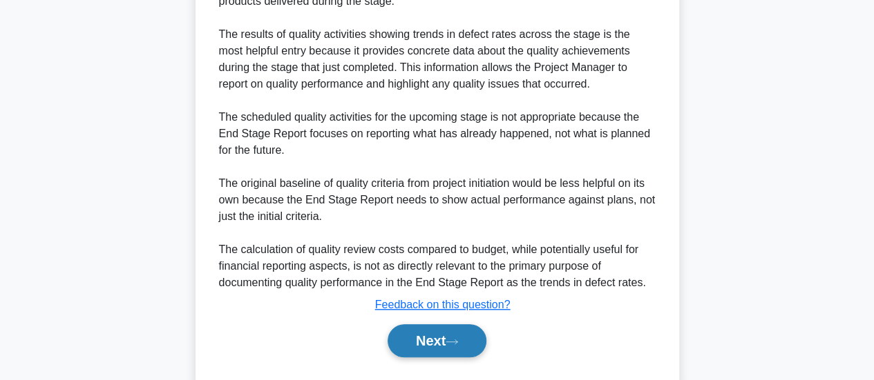
click at [449, 346] on button "Next" at bounding box center [436, 341] width 99 height 33
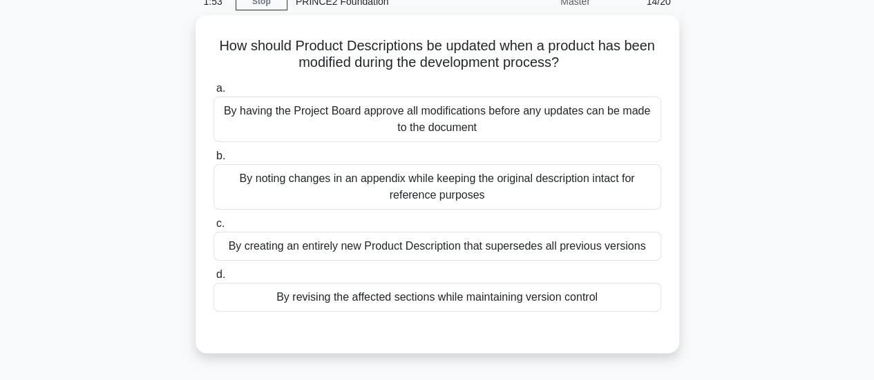
scroll to position [64, 0]
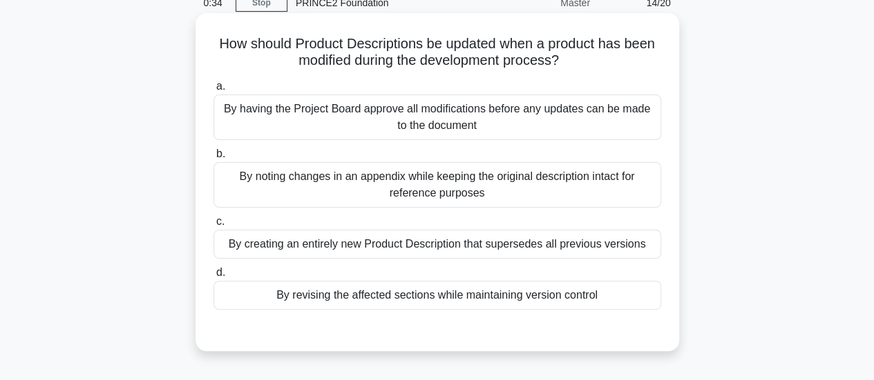
click at [282, 242] on div "By creating an entirely new Product Description that supersedes all previous ve…" at bounding box center [436, 244] width 447 height 29
click at [213, 226] on input "c. By creating an entirely new Product Description that supersedes all previous…" at bounding box center [213, 222] width 0 height 9
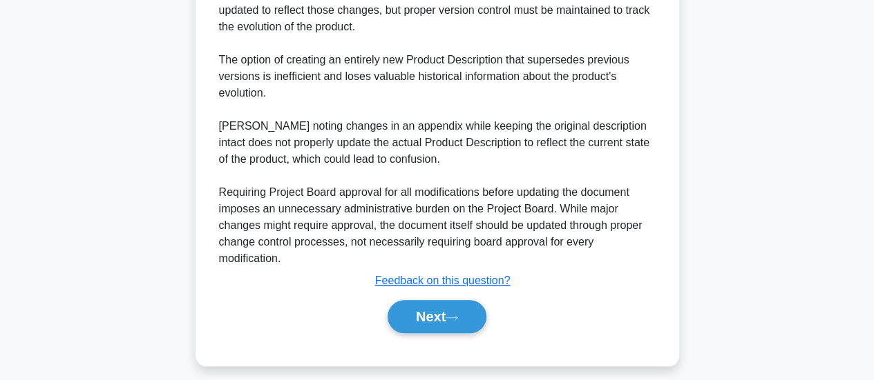
scroll to position [554, 0]
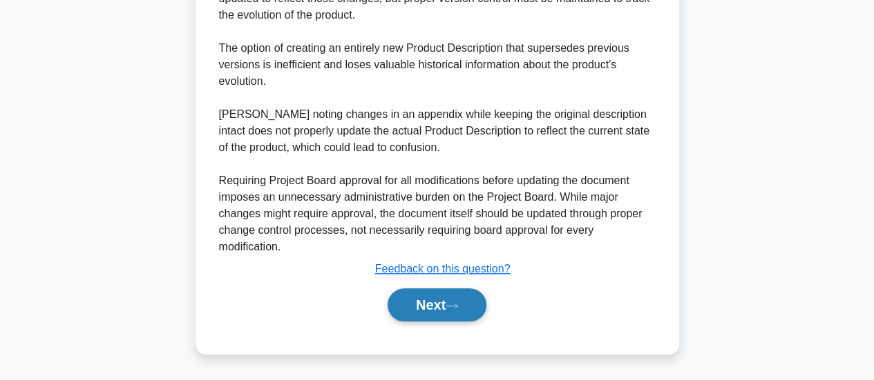
click at [417, 309] on button "Next" at bounding box center [436, 305] width 99 height 33
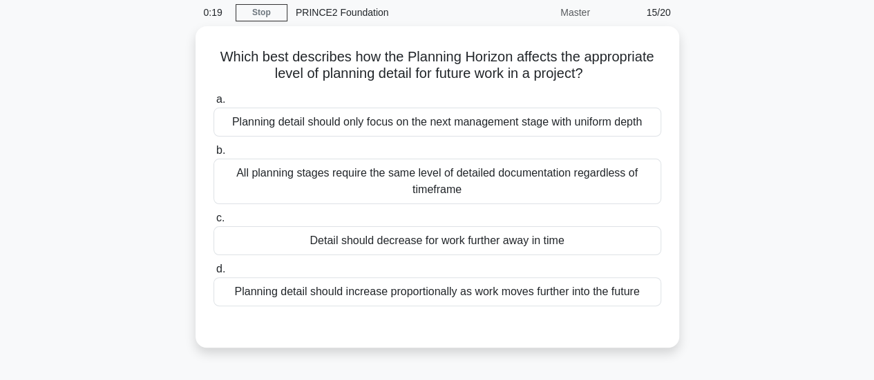
scroll to position [57, 0]
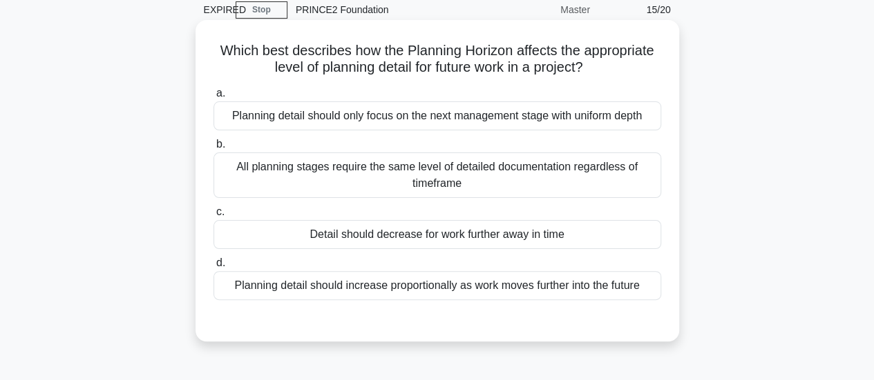
click at [539, 284] on div "Planning detail should increase proportionally as work moves further into the f…" at bounding box center [436, 285] width 447 height 29
click at [213, 268] on input "d. Planning detail should increase proportionally as work moves further into th…" at bounding box center [213, 263] width 0 height 9
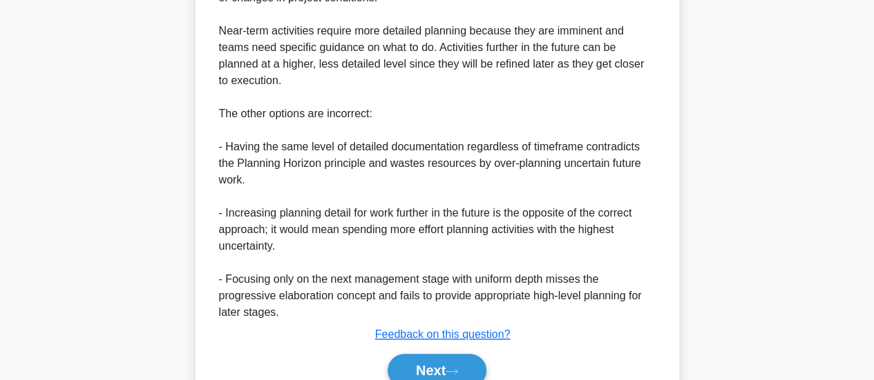
scroll to position [537, 0]
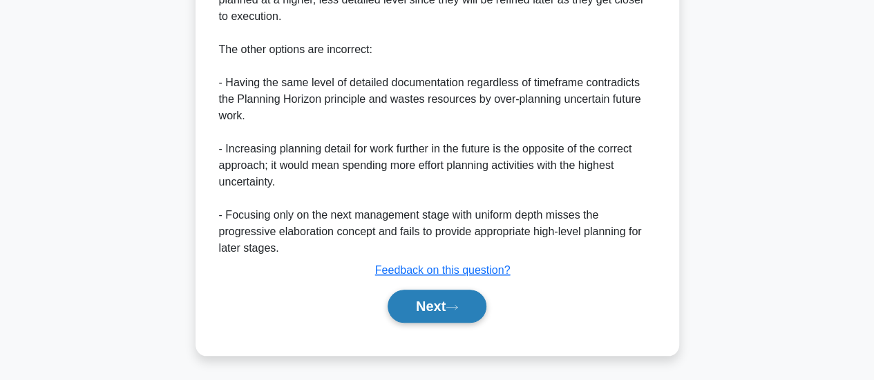
click at [450, 311] on button "Next" at bounding box center [436, 306] width 99 height 33
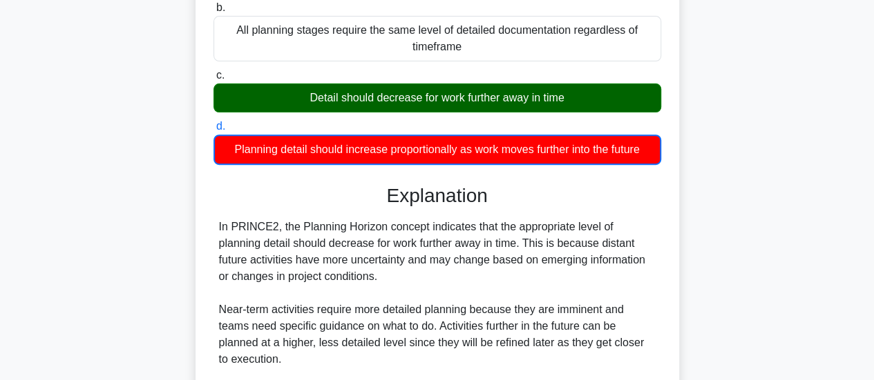
scroll to position [0, 0]
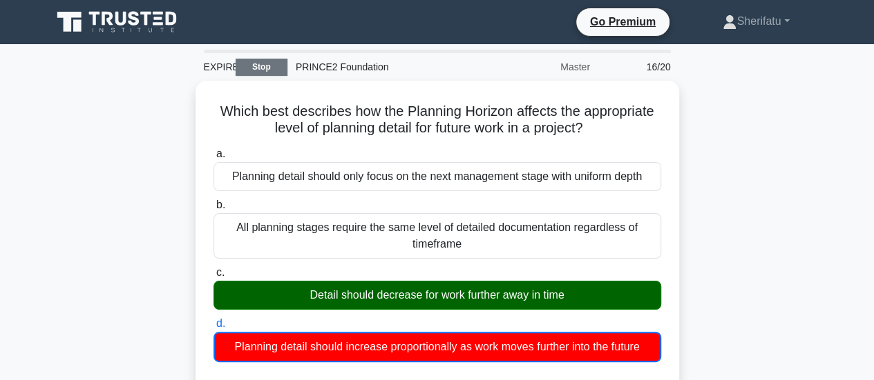
click at [260, 64] on link "Stop" at bounding box center [261, 67] width 52 height 17
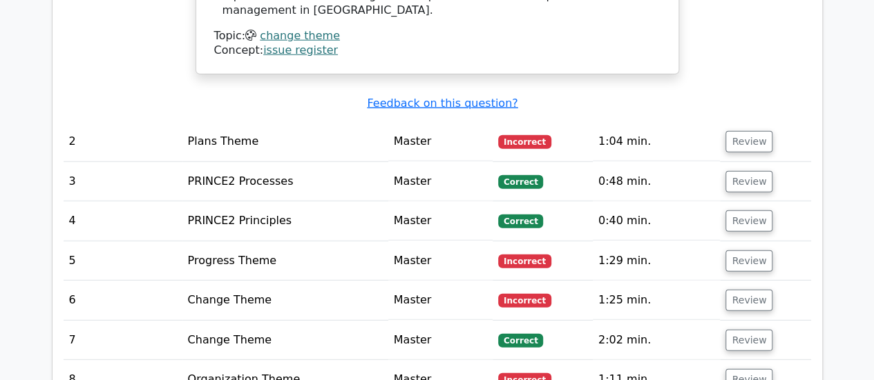
scroll to position [1756, 0]
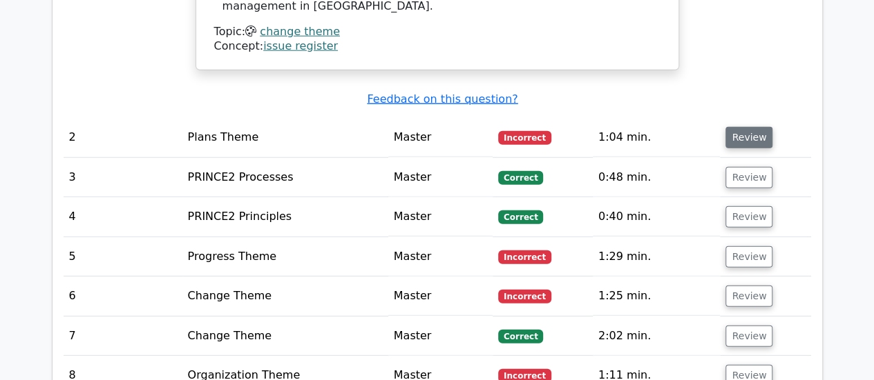
click at [742, 127] on button "Review" at bounding box center [748, 137] width 47 height 21
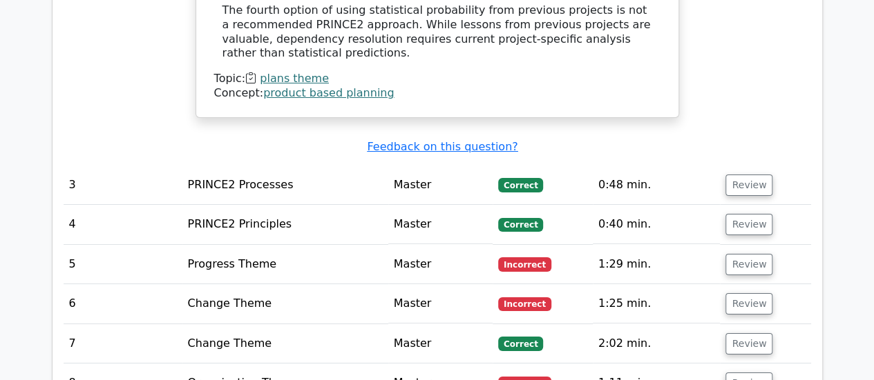
scroll to position [2490, 0]
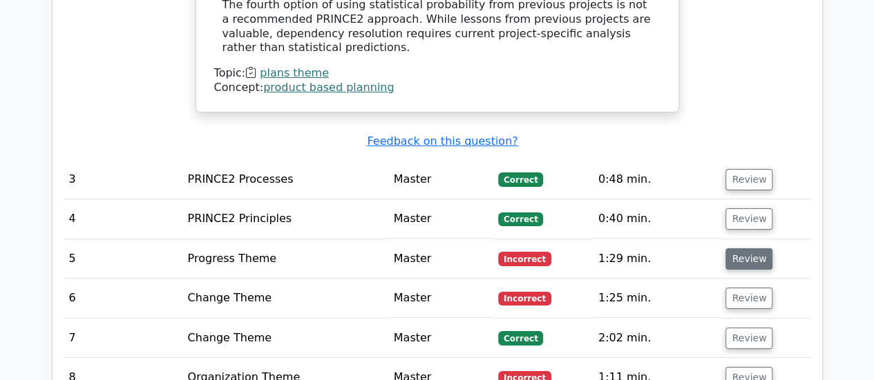
click at [743, 249] on button "Review" at bounding box center [748, 259] width 47 height 21
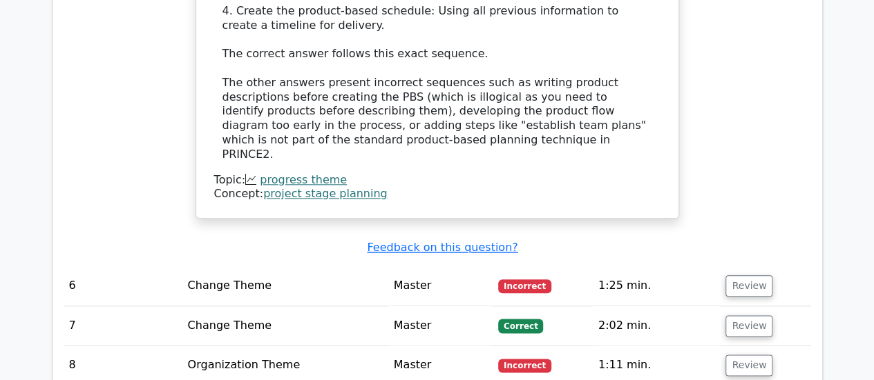
scroll to position [3293, 0]
click at [743, 276] on button "Review" at bounding box center [748, 286] width 47 height 21
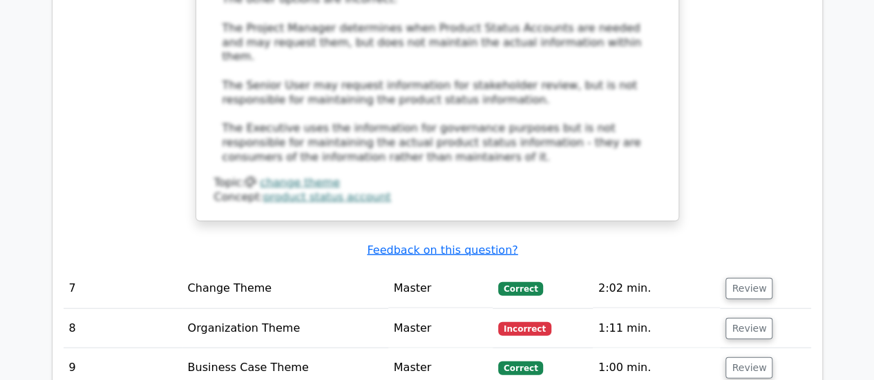
scroll to position [4067, 0]
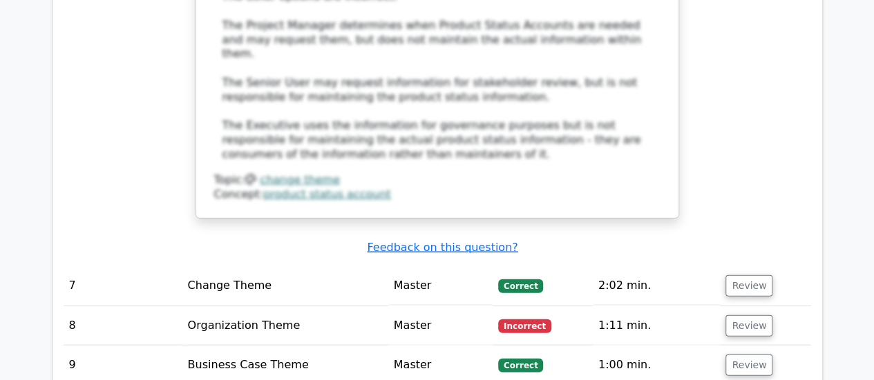
click at [743, 316] on button "Review" at bounding box center [748, 326] width 47 height 21
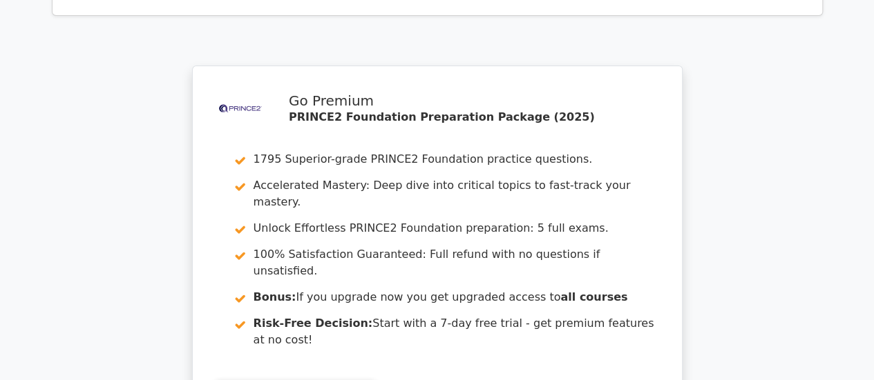
scroll to position [5368, 0]
